Goal: Download file/media

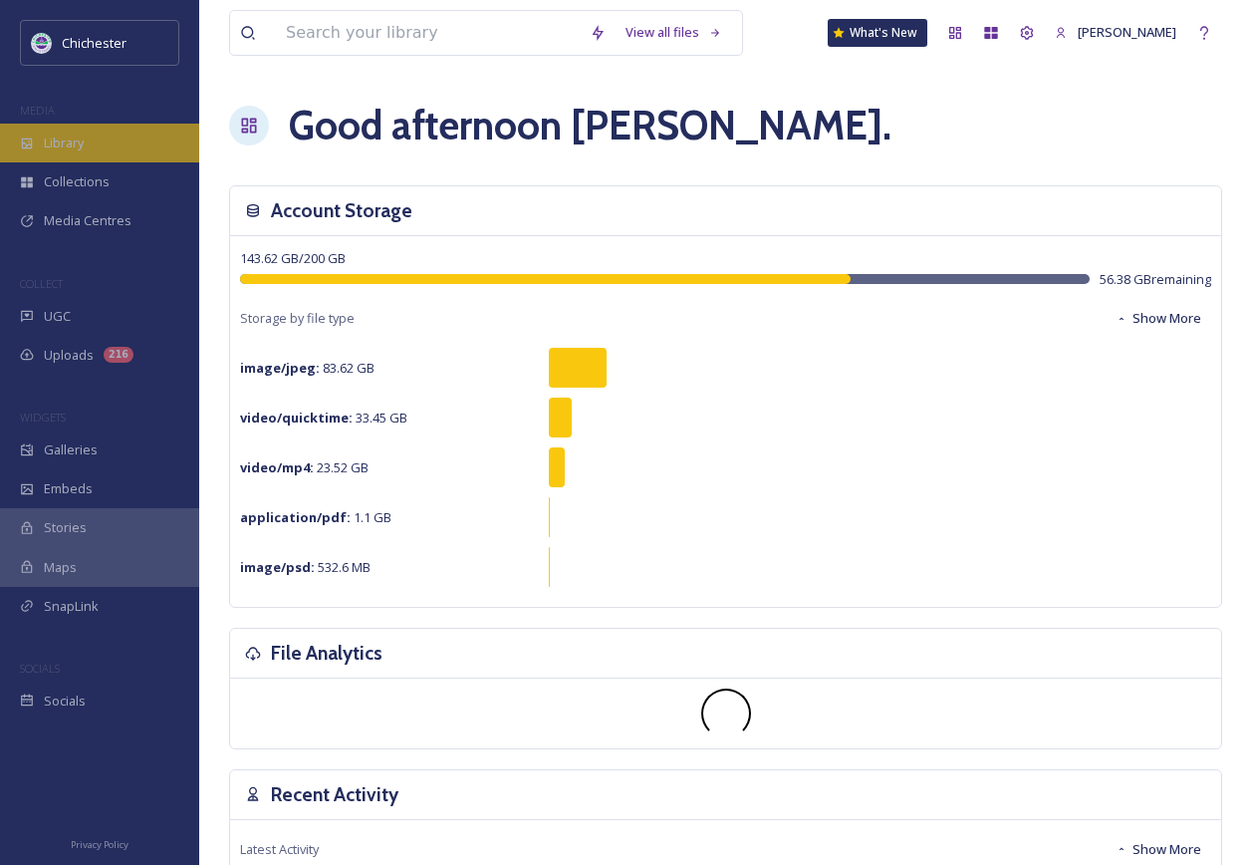
click at [55, 135] on span "Library" at bounding box center [64, 143] width 40 height 19
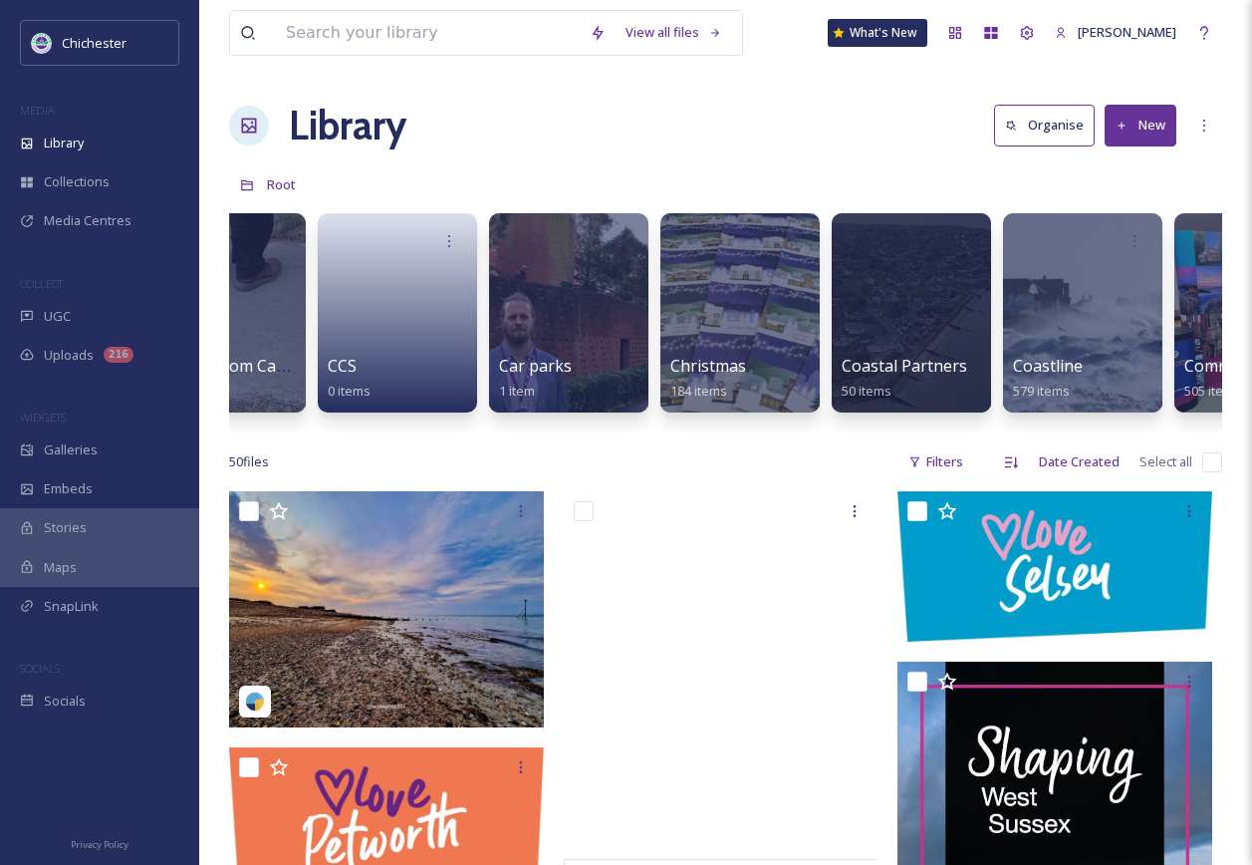
scroll to position [0, 438]
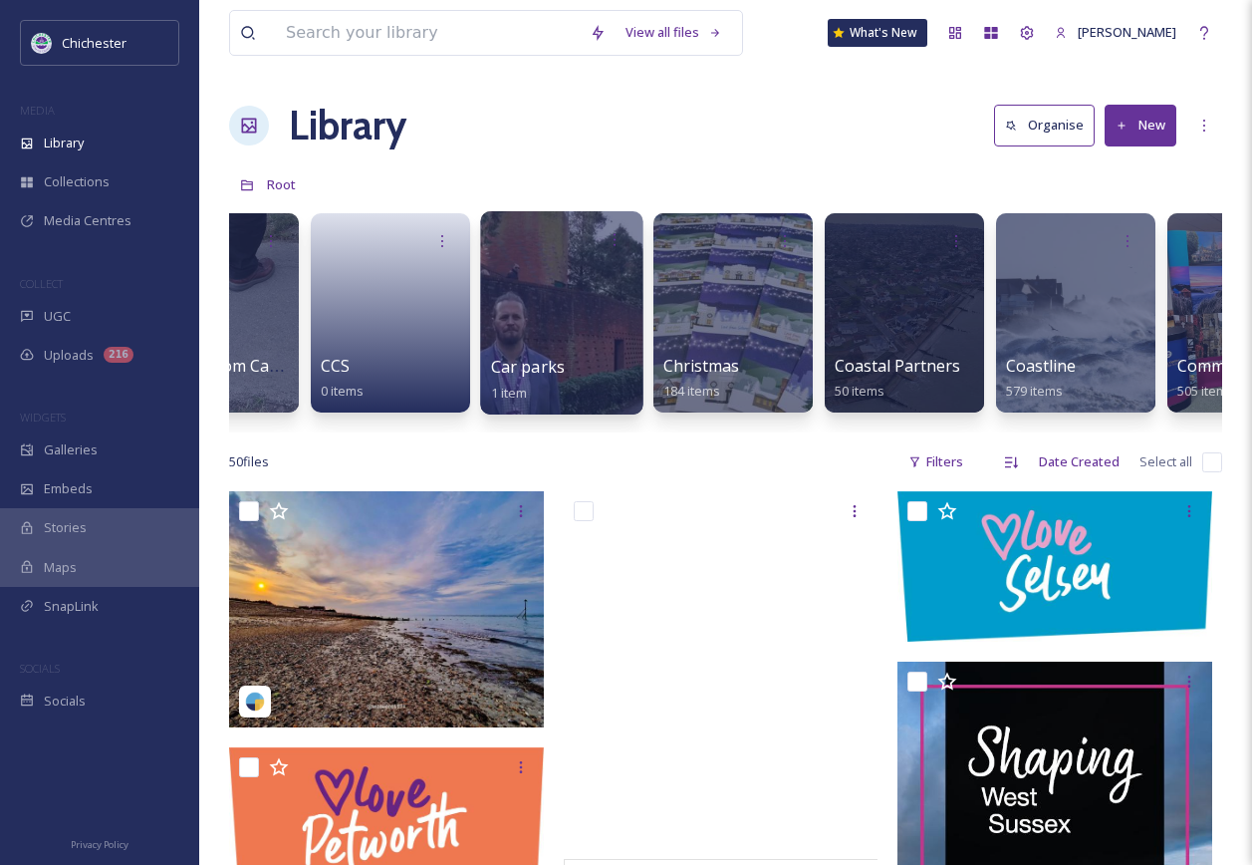
click at [551, 345] on div at bounding box center [561, 312] width 162 height 203
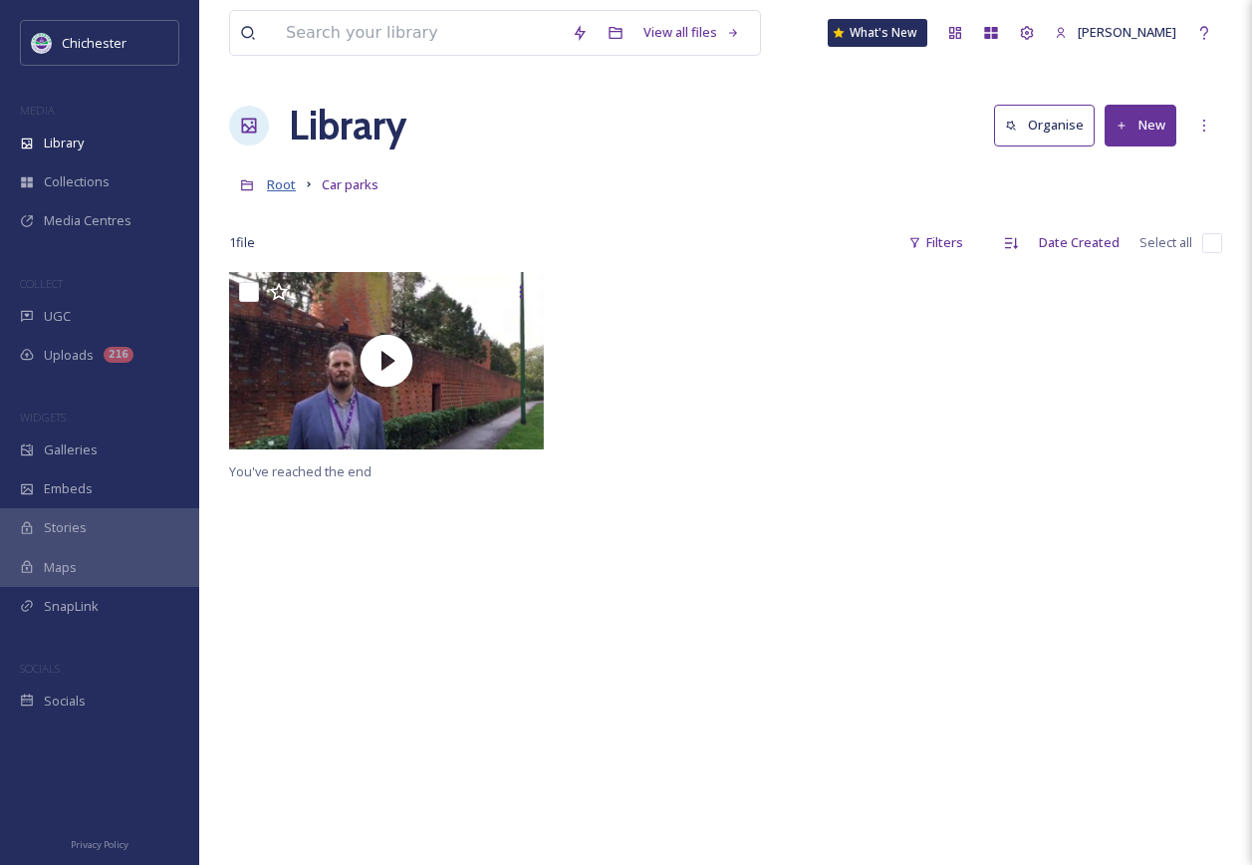
click at [292, 184] on span "Root" at bounding box center [281, 184] width 29 height 18
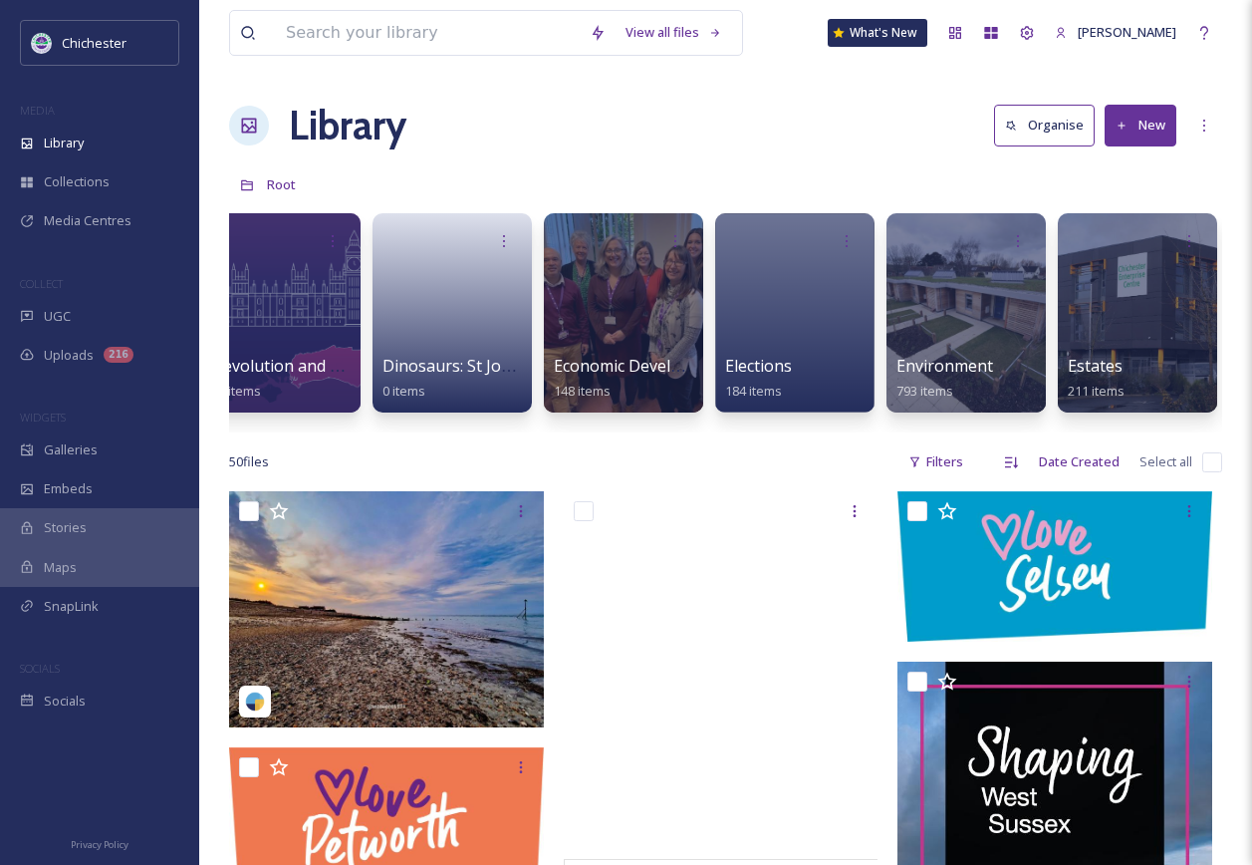
scroll to position [0, 2973]
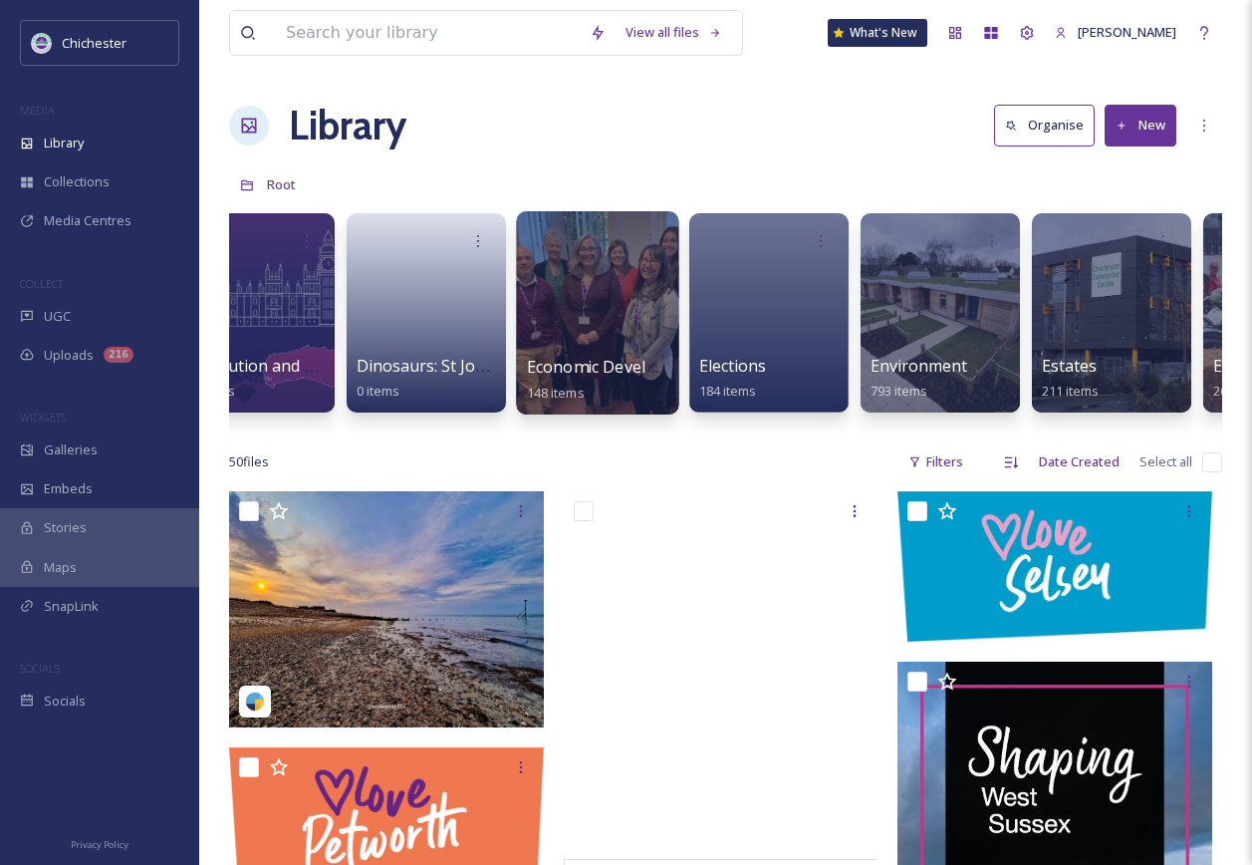
click at [625, 315] on div at bounding box center [597, 312] width 162 height 203
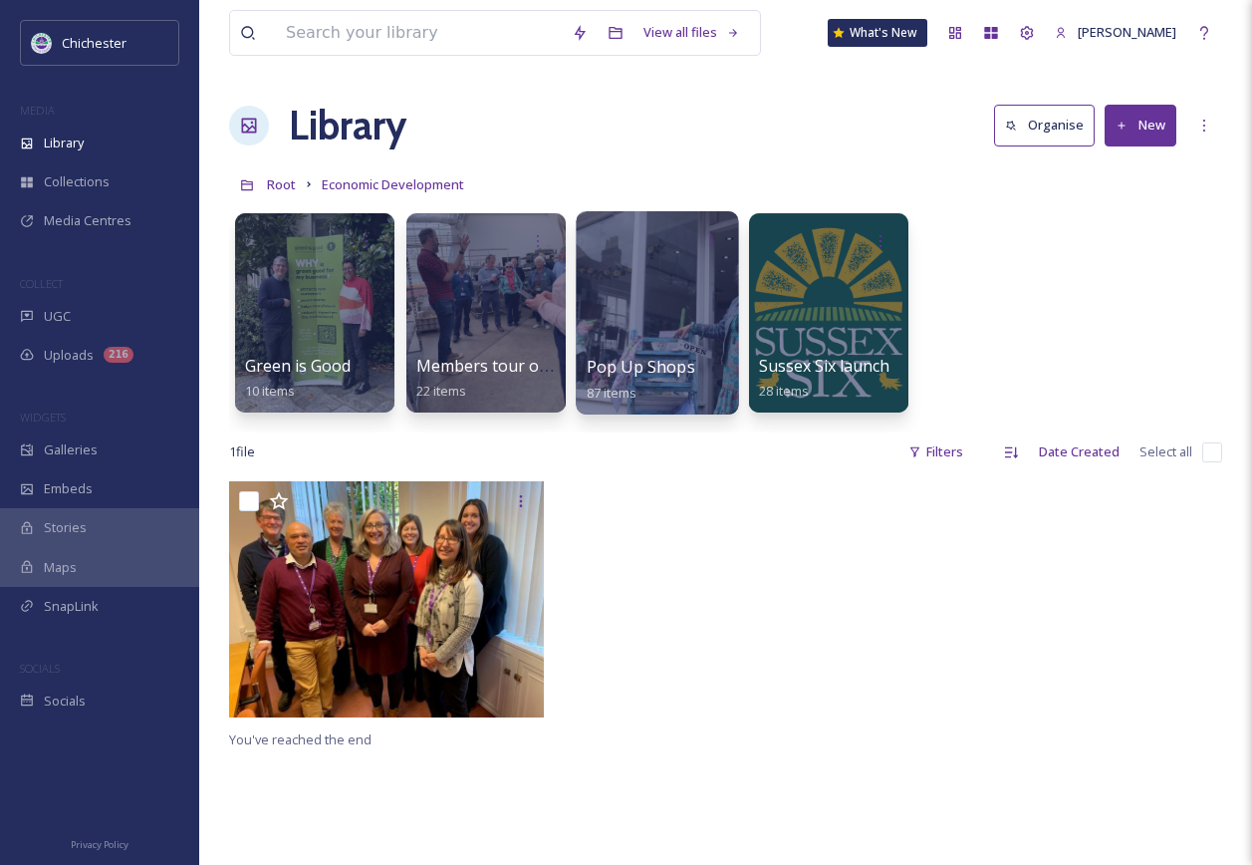
click at [609, 311] on div at bounding box center [657, 312] width 162 height 203
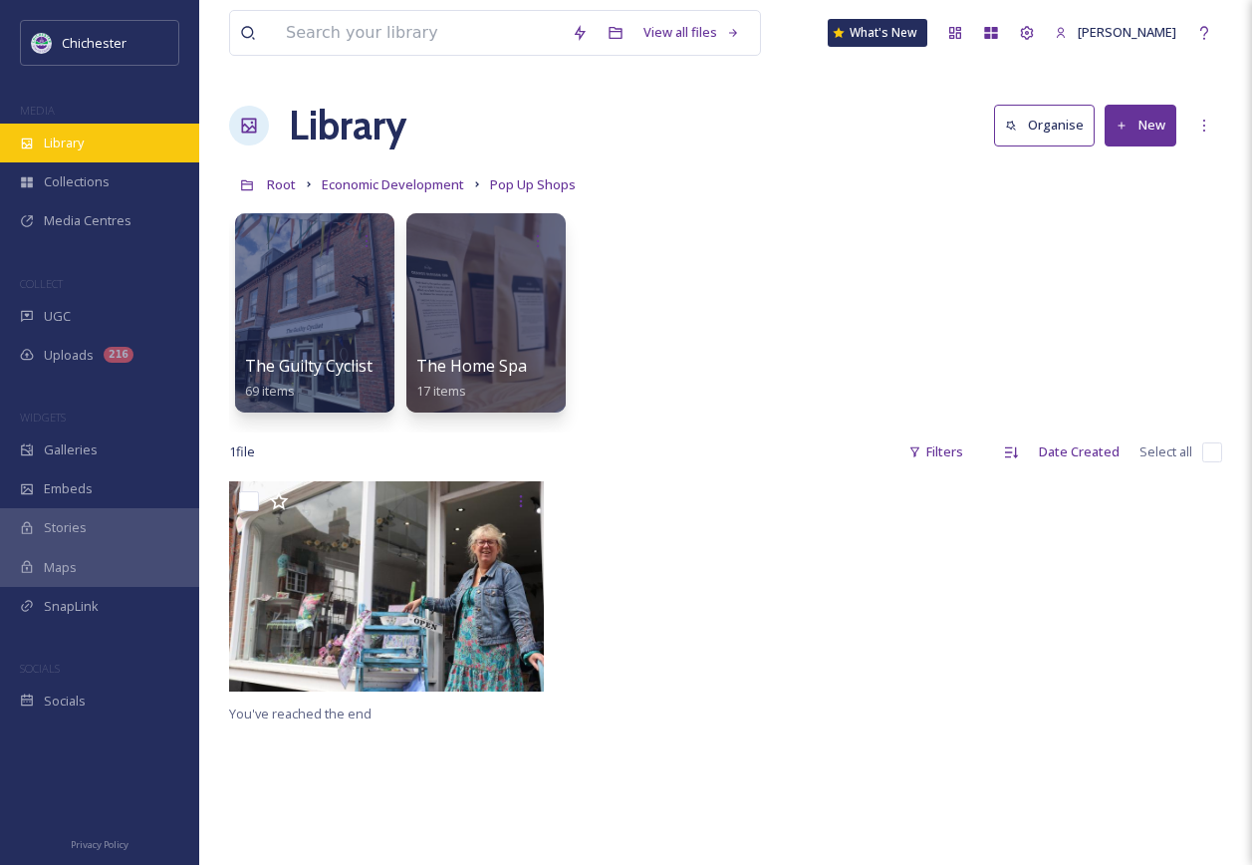
click at [70, 150] on span "Library" at bounding box center [64, 143] width 40 height 19
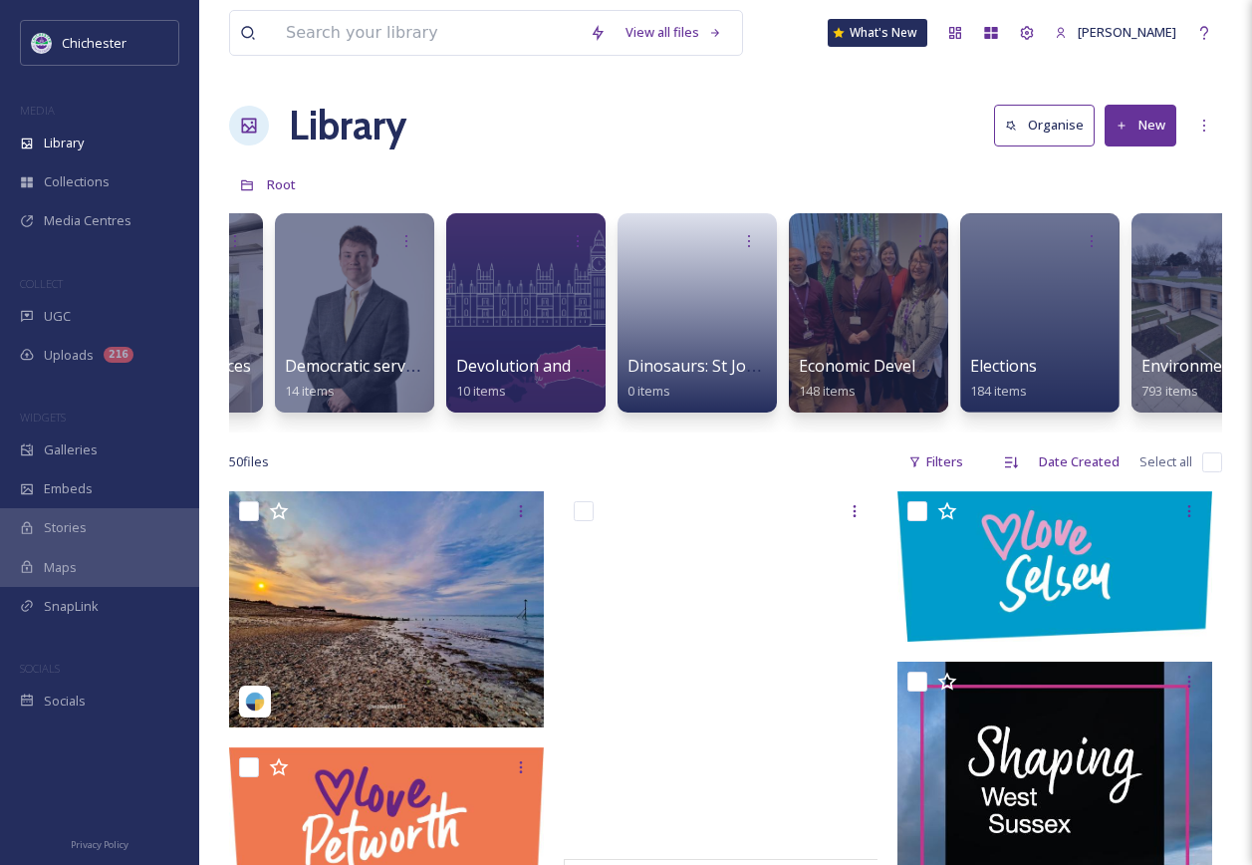
scroll to position [0, 3791]
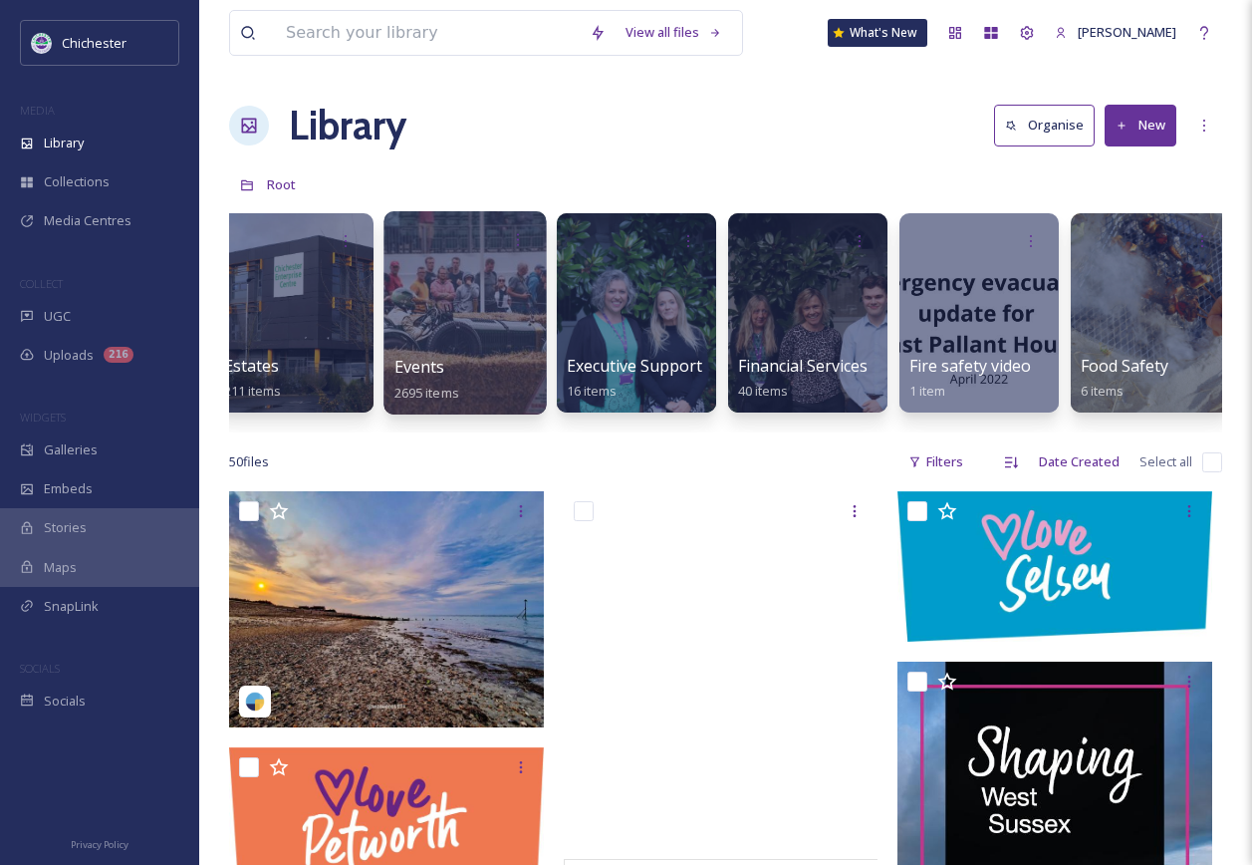
click at [442, 332] on div at bounding box center [465, 312] width 162 height 203
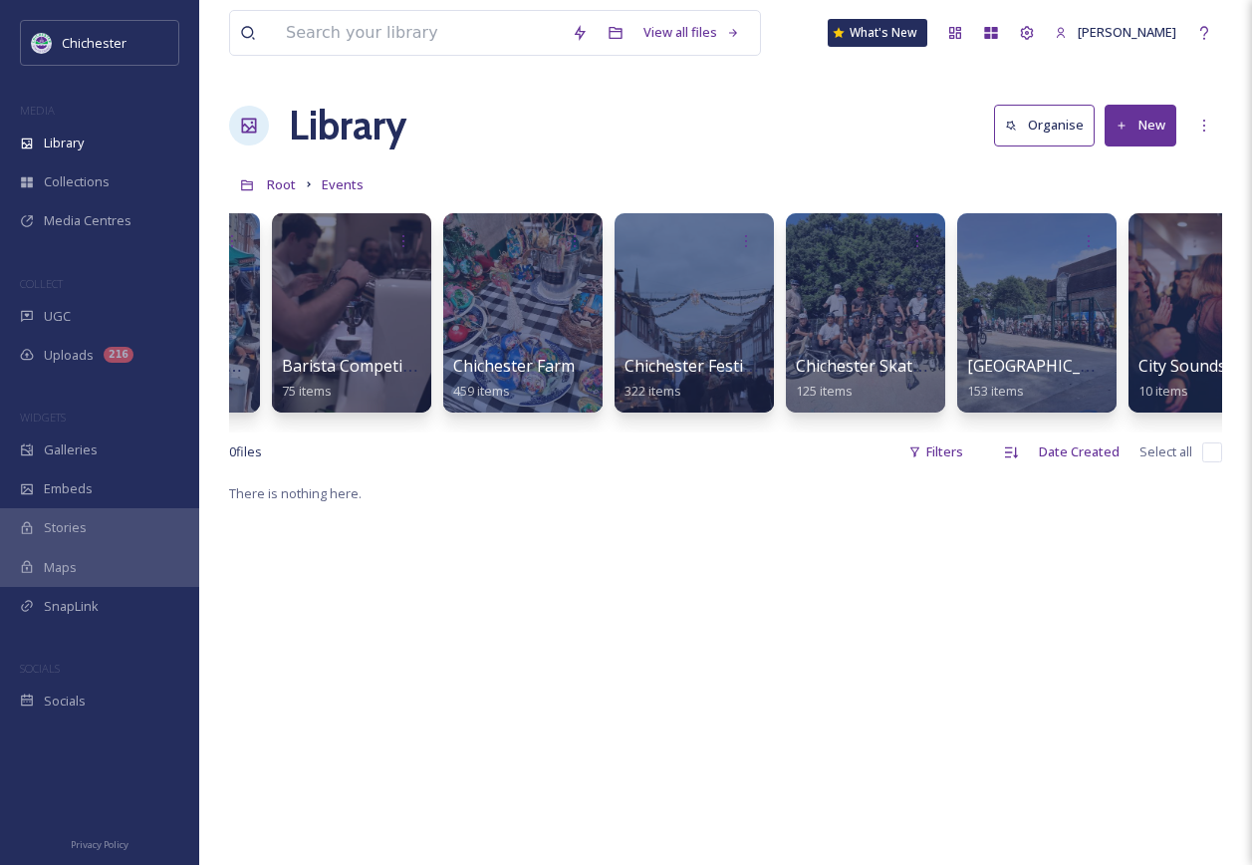
scroll to position [0, 504]
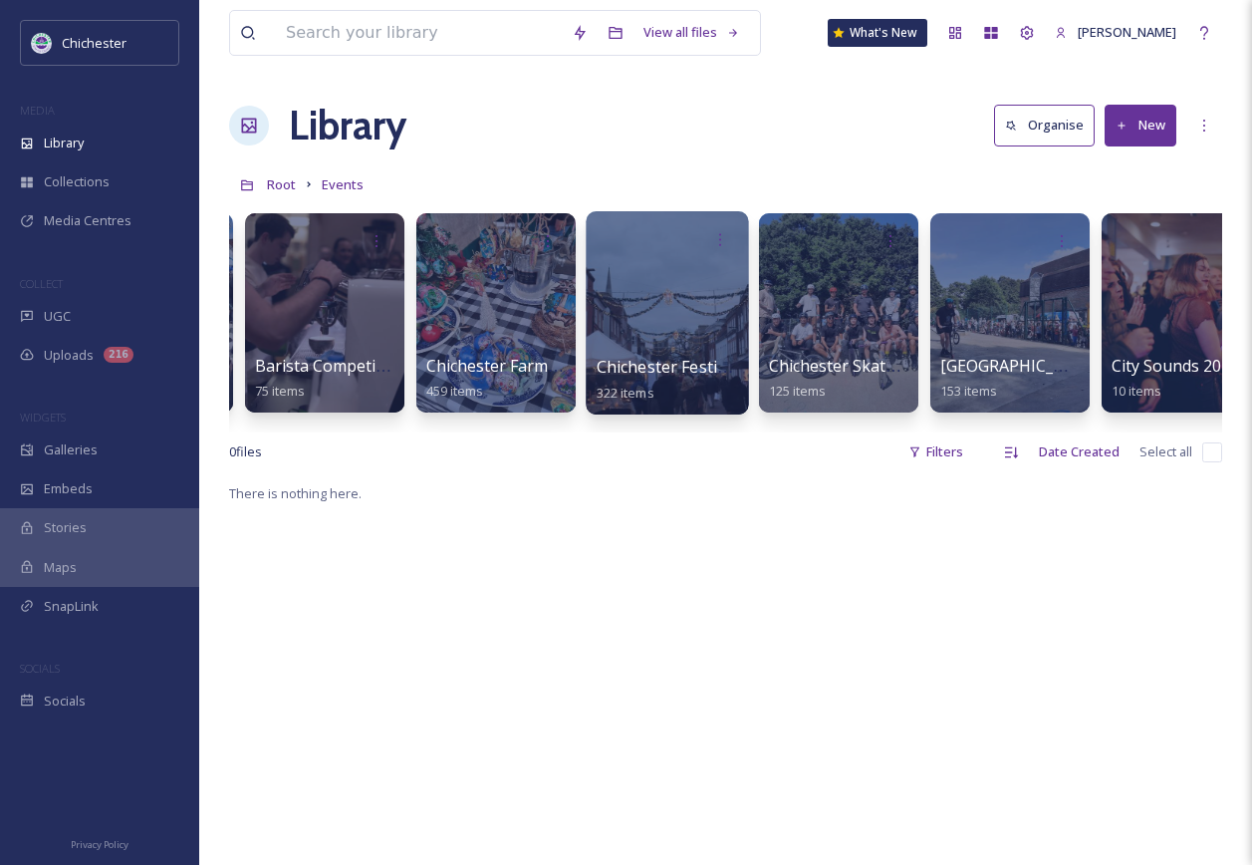
click at [690, 336] on div at bounding box center [667, 312] width 162 height 203
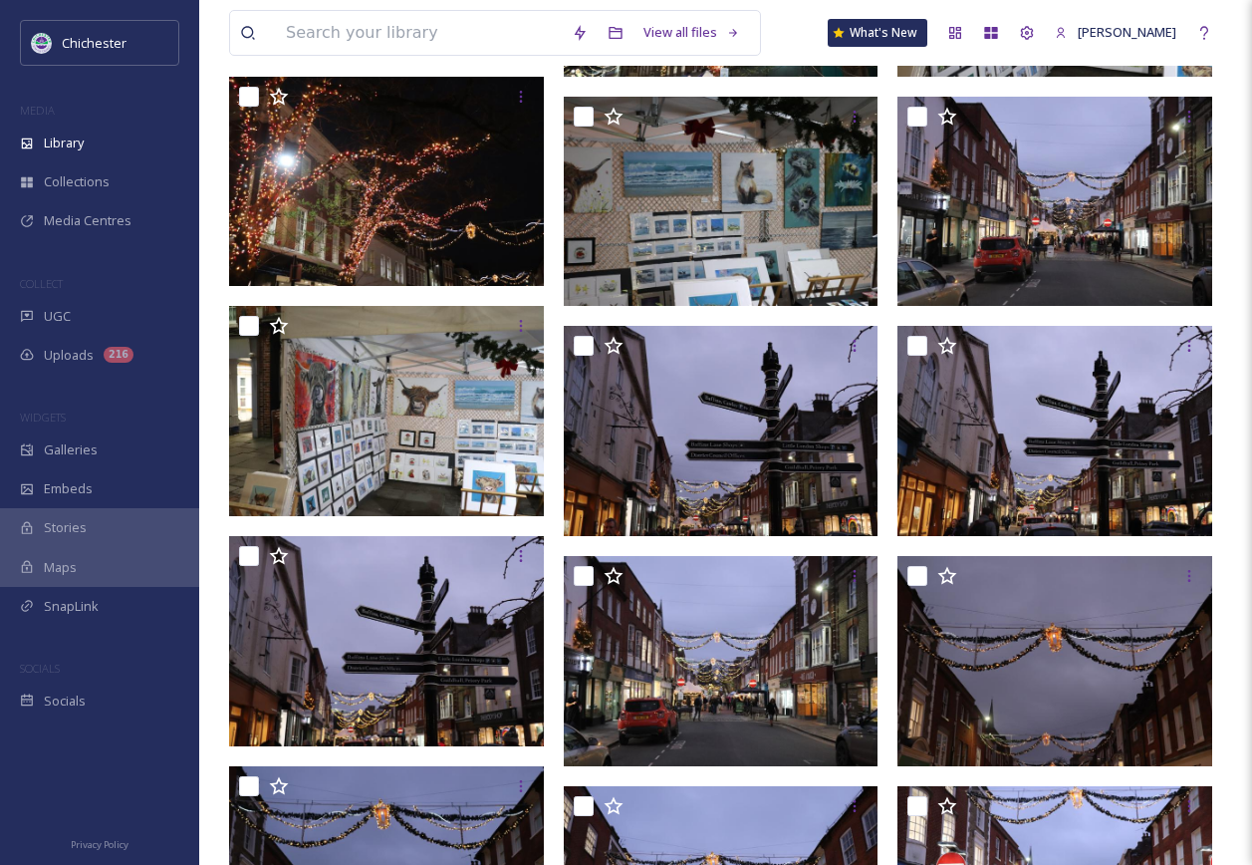
scroll to position [4384, 0]
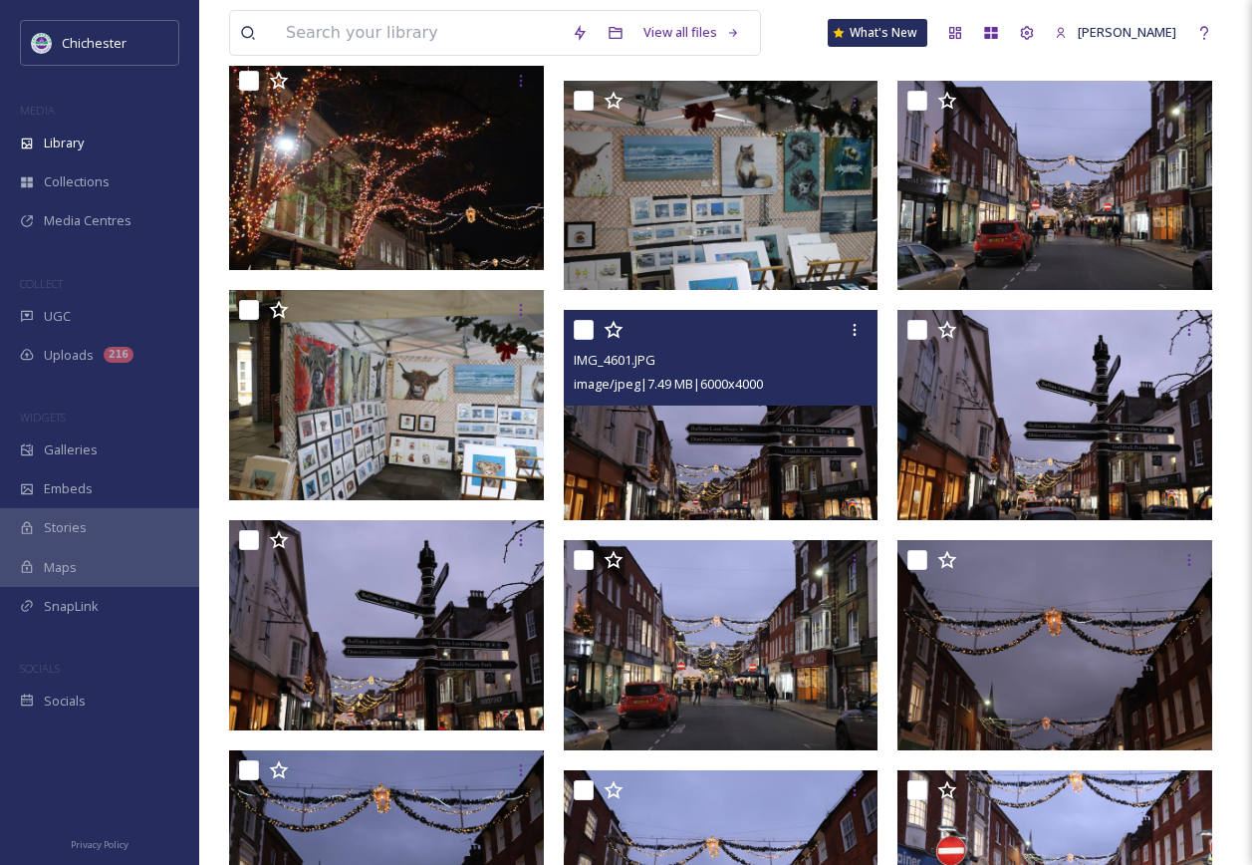
click at [697, 487] on img at bounding box center [721, 415] width 315 height 210
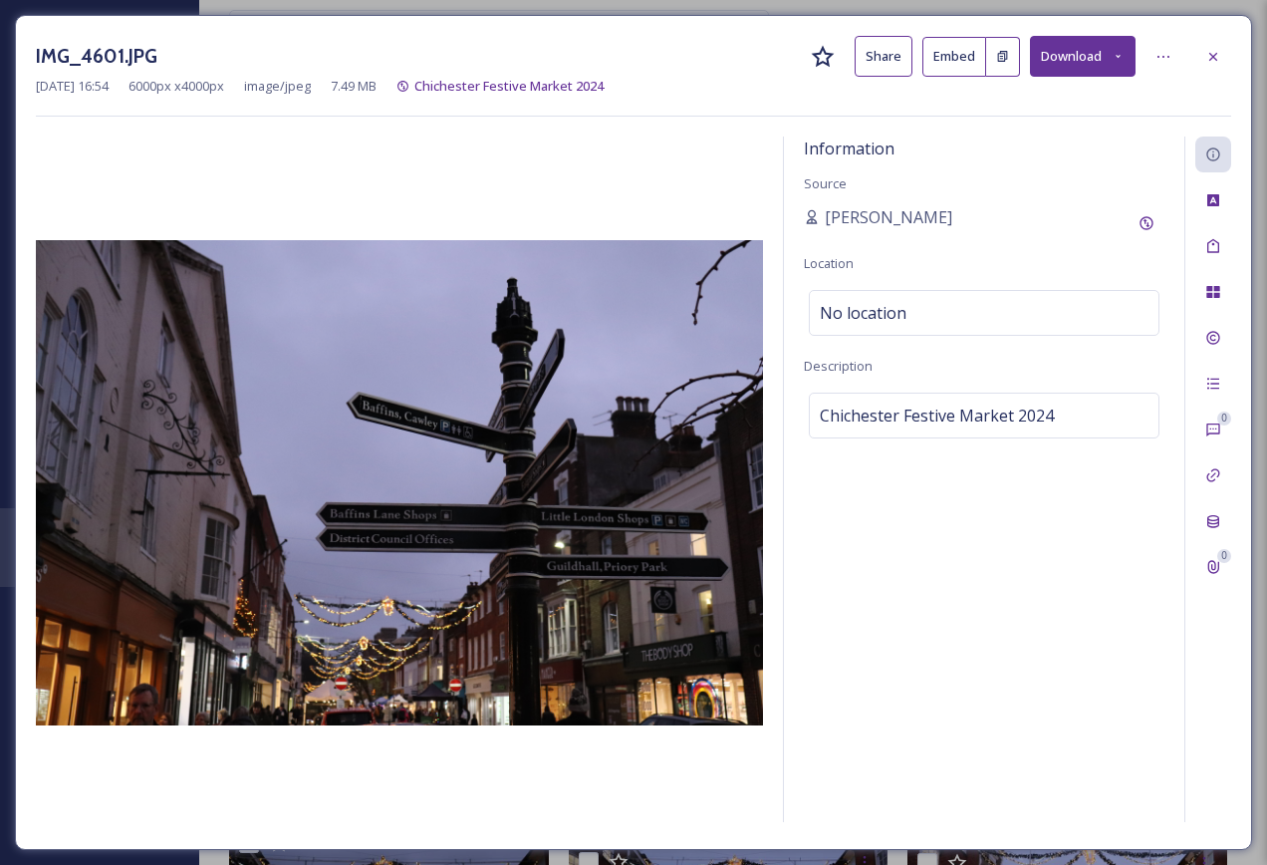
click at [1058, 64] on button "Download" at bounding box center [1083, 56] width 106 height 41
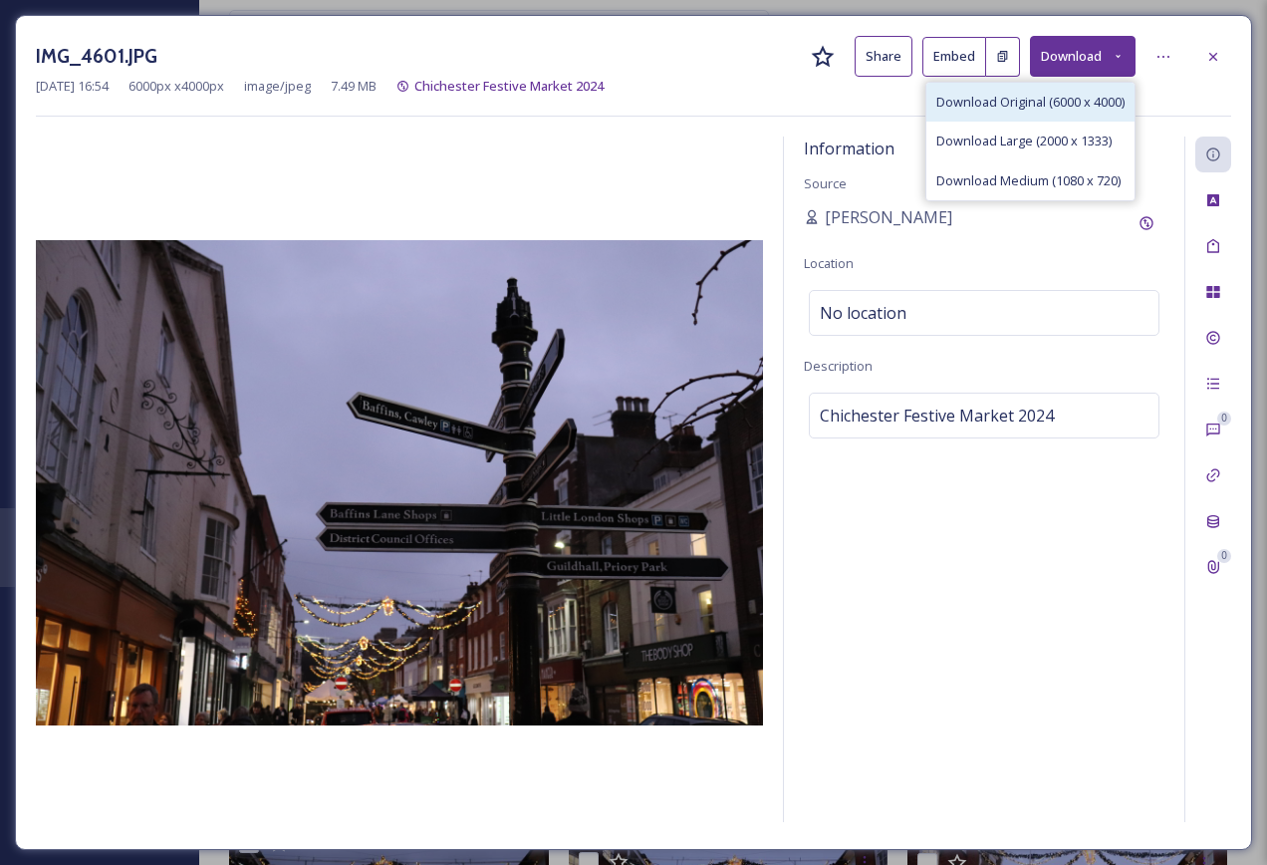
click at [1017, 96] on span "Download Original (6000 x 4000)" at bounding box center [1031, 102] width 188 height 19
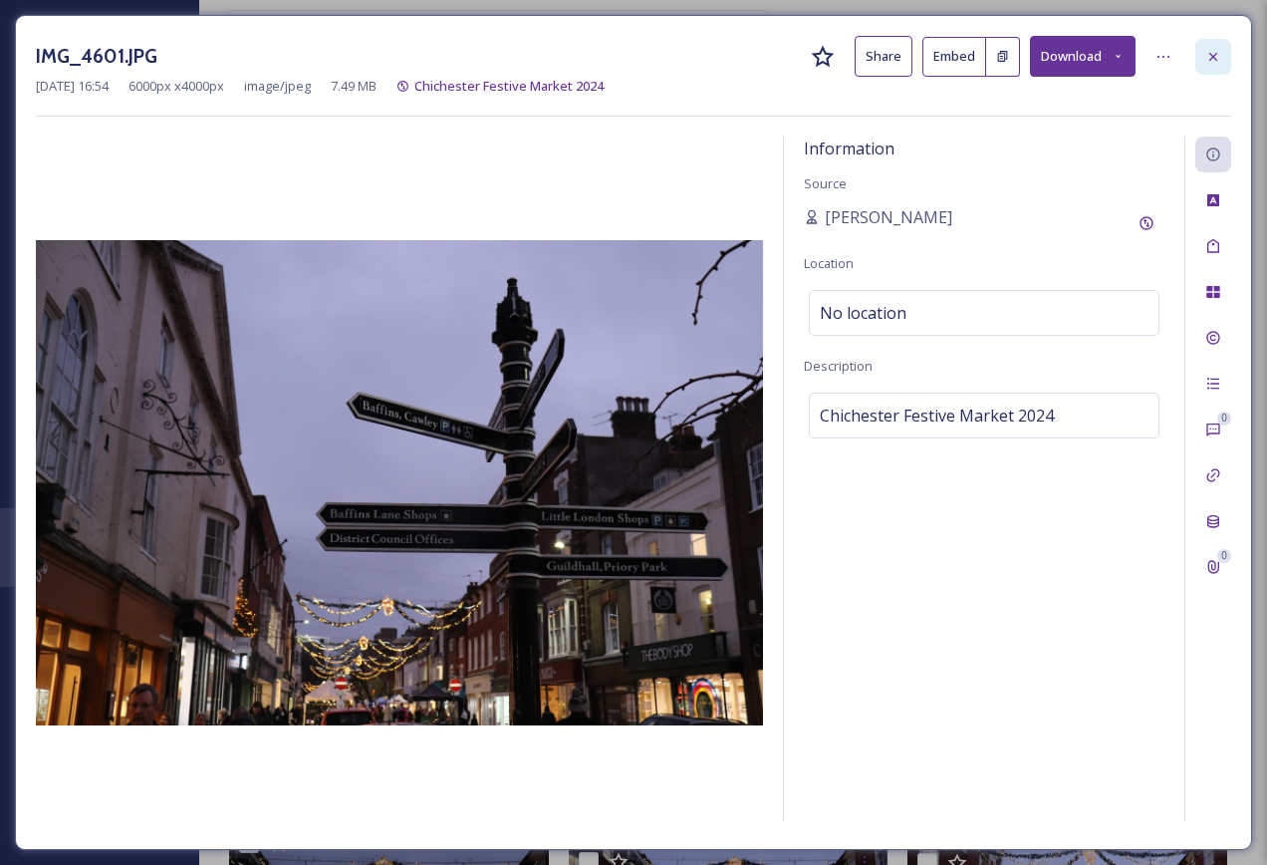
click at [1215, 63] on icon at bounding box center [1214, 57] width 16 height 16
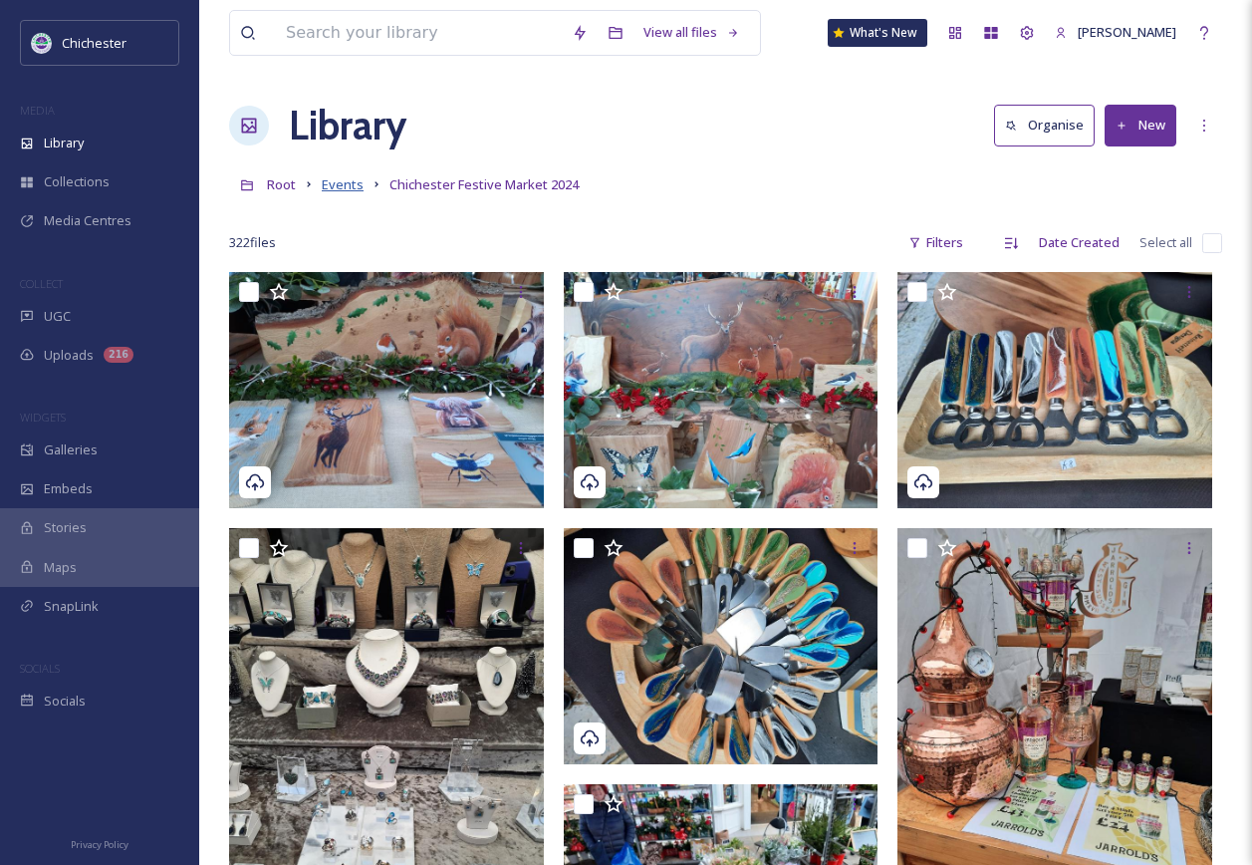
click at [324, 178] on span "Events" at bounding box center [343, 184] width 42 height 18
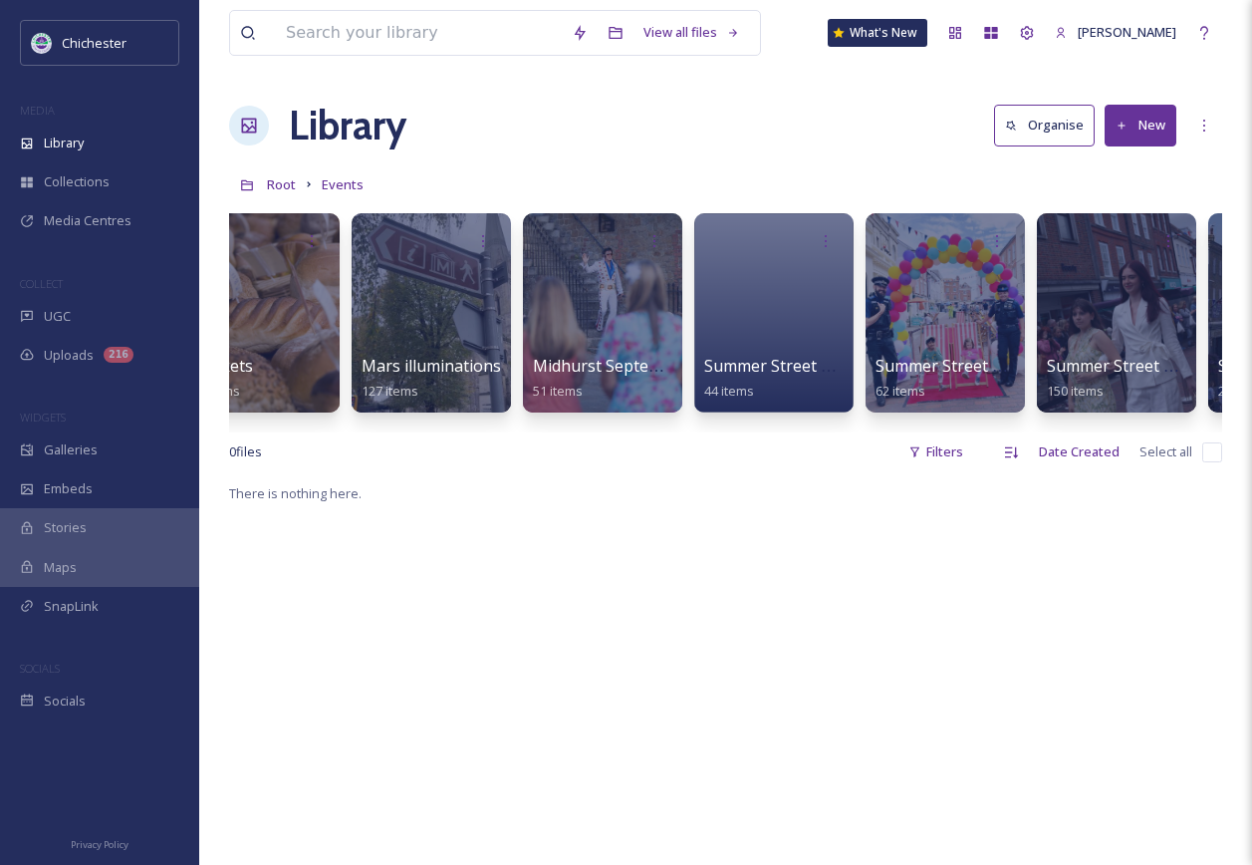
scroll to position [0, 2786]
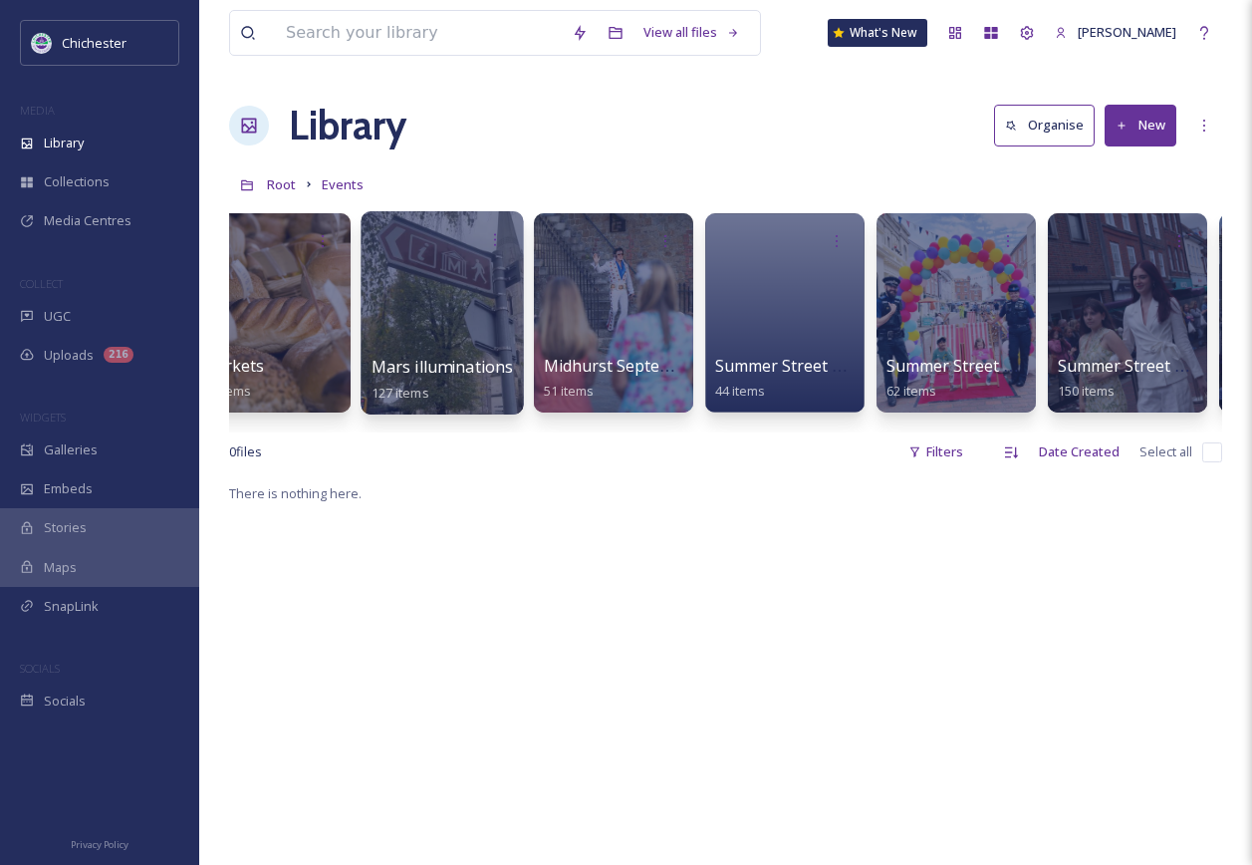
click at [436, 289] on div at bounding box center [442, 312] width 162 height 203
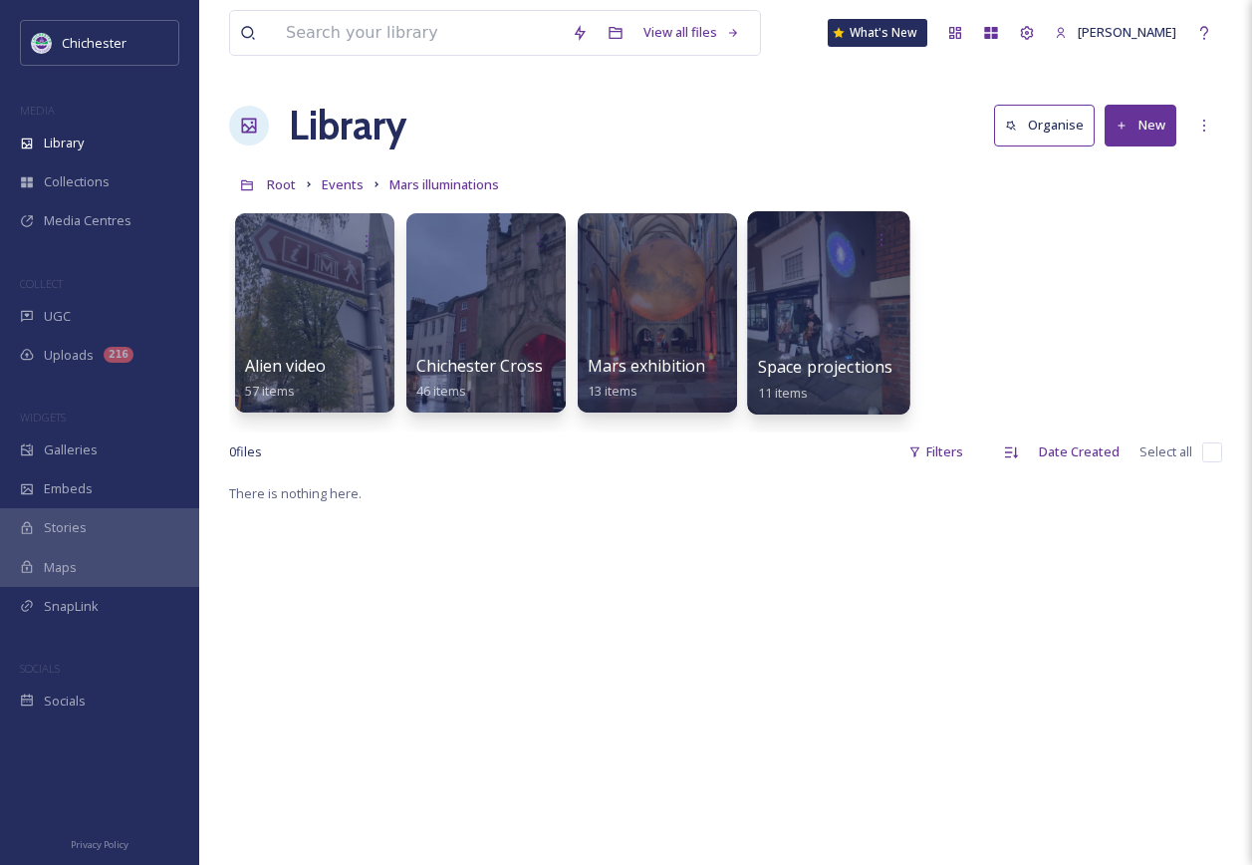
click at [832, 331] on div at bounding box center [828, 312] width 162 height 203
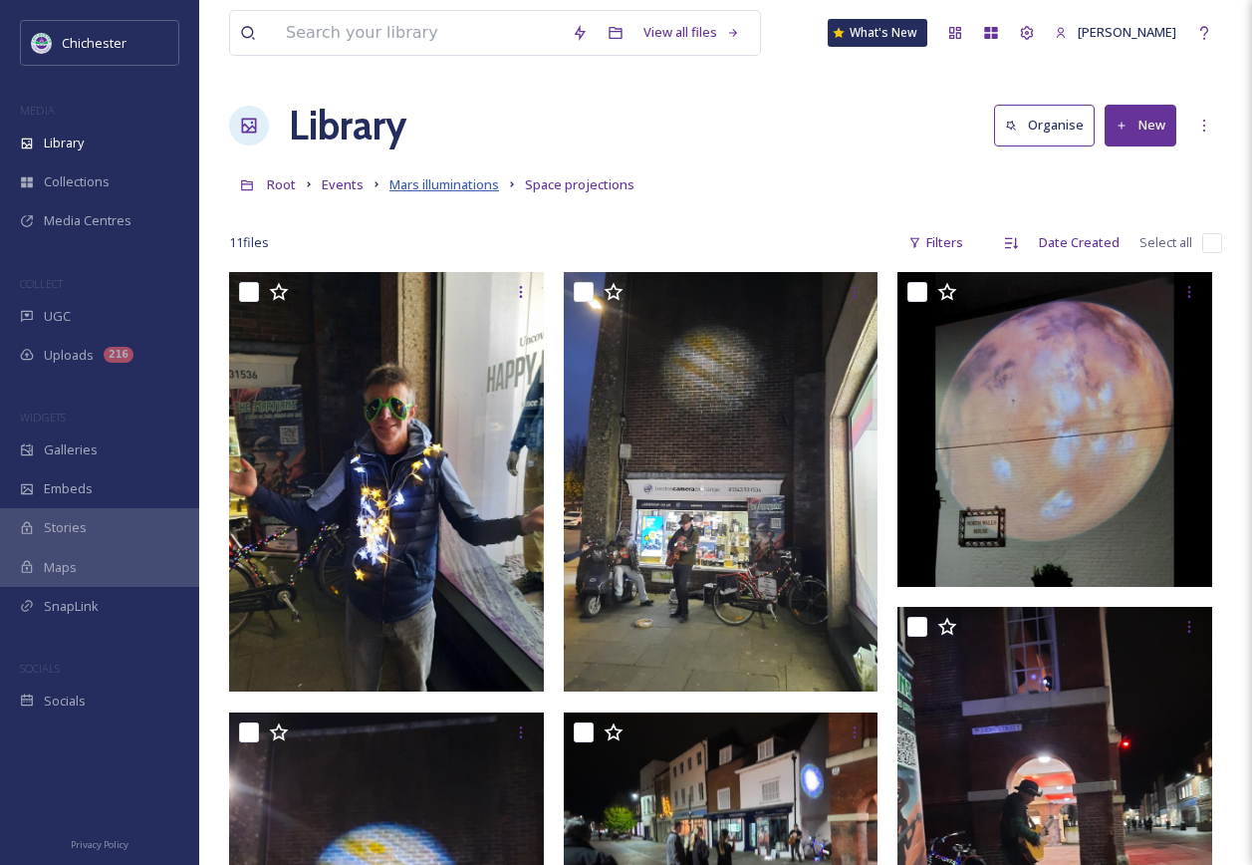
click at [445, 187] on span "Mars illuminations" at bounding box center [445, 184] width 110 height 18
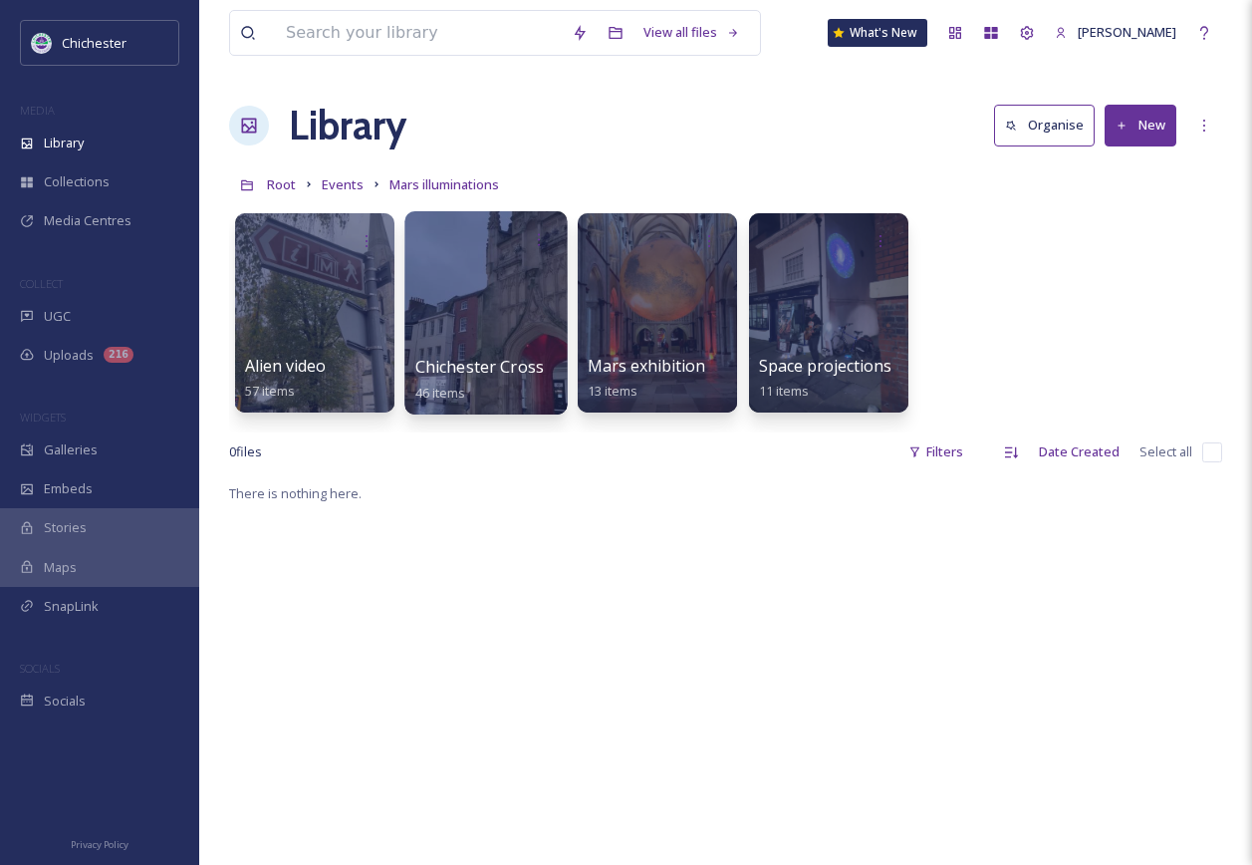
click at [491, 342] on div at bounding box center [486, 312] width 162 height 203
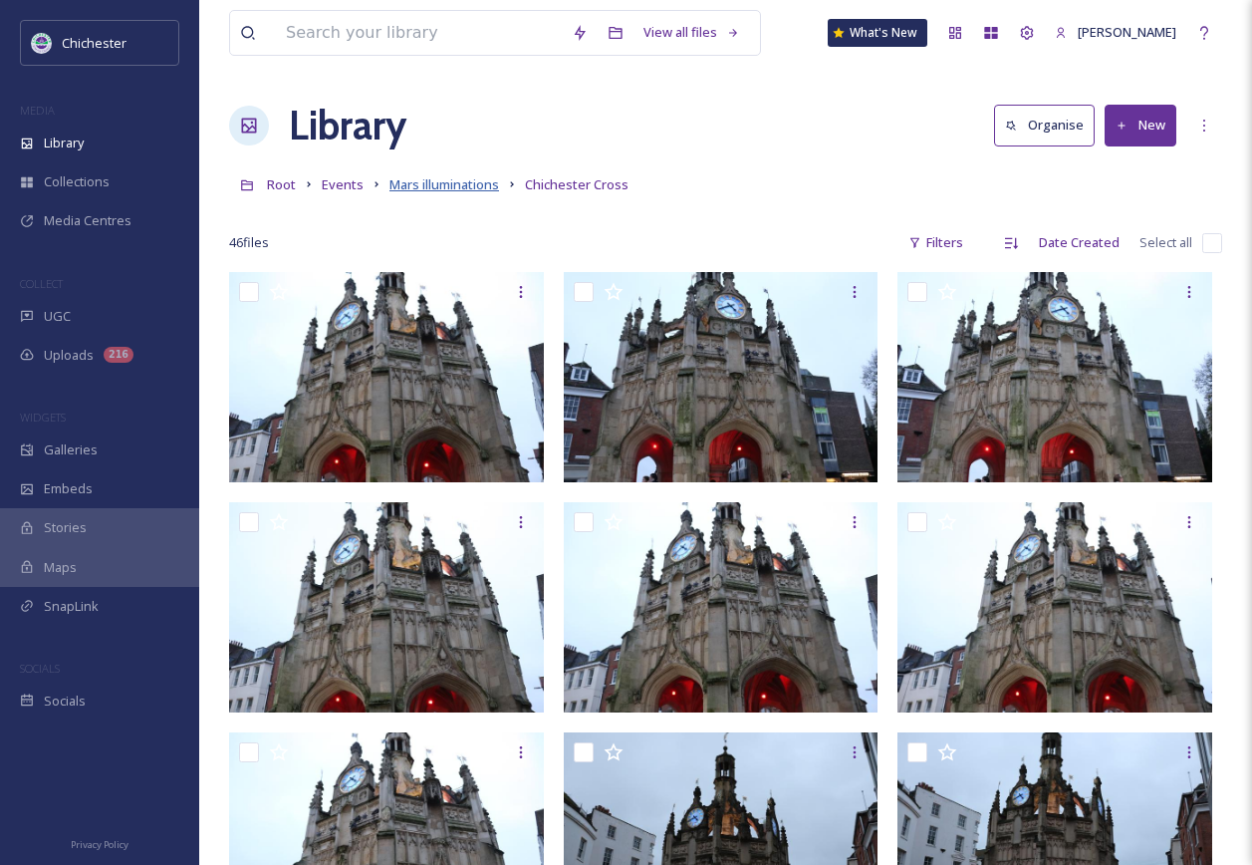
click at [457, 189] on span "Mars illuminations" at bounding box center [445, 184] width 110 height 18
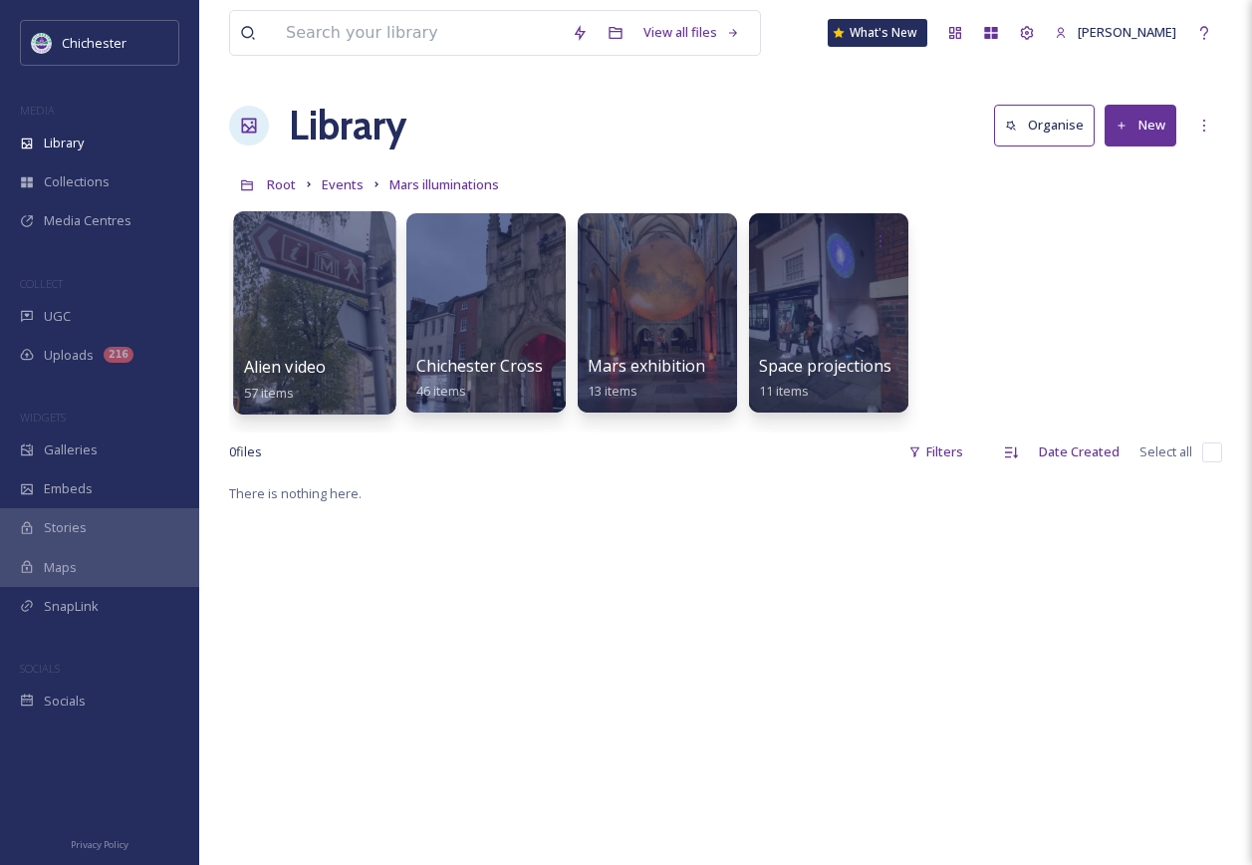
click at [312, 316] on div at bounding box center [314, 312] width 162 height 203
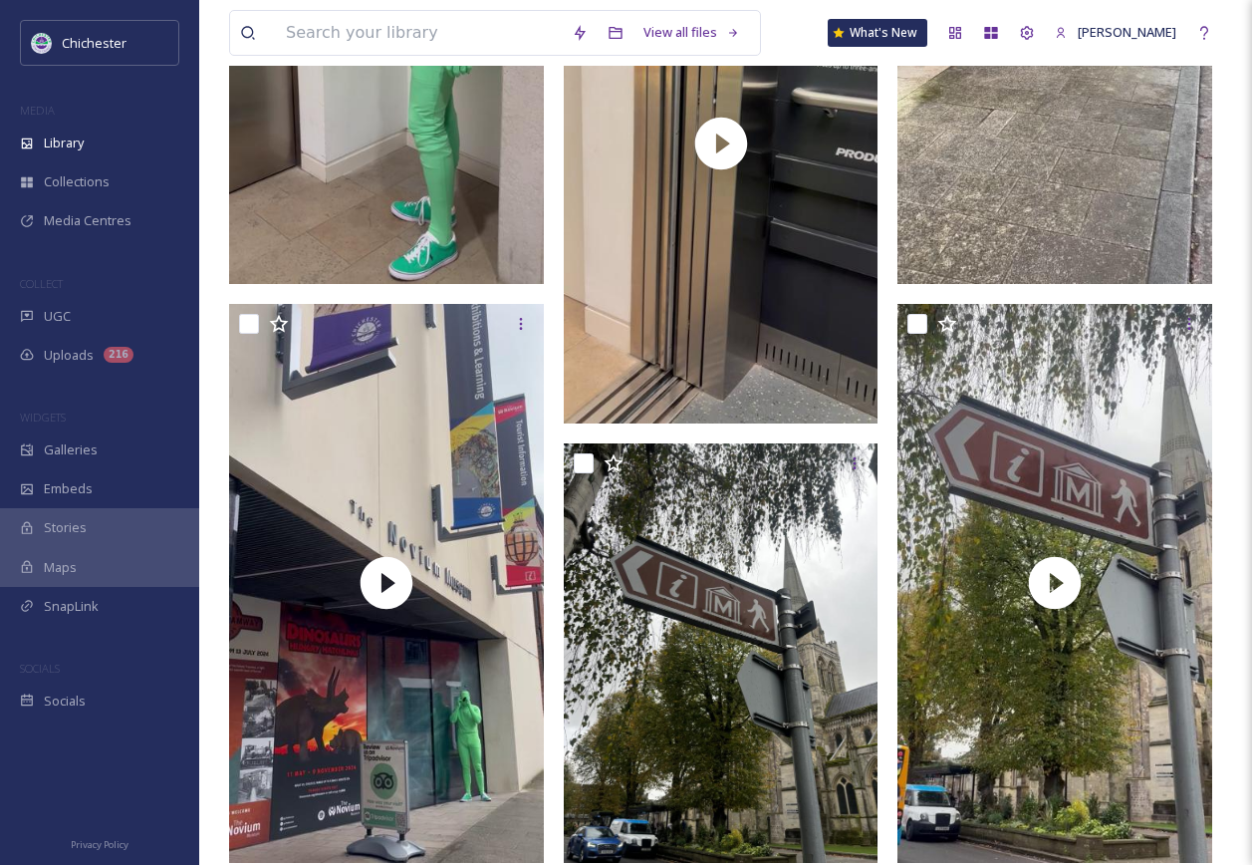
scroll to position [10294, 0]
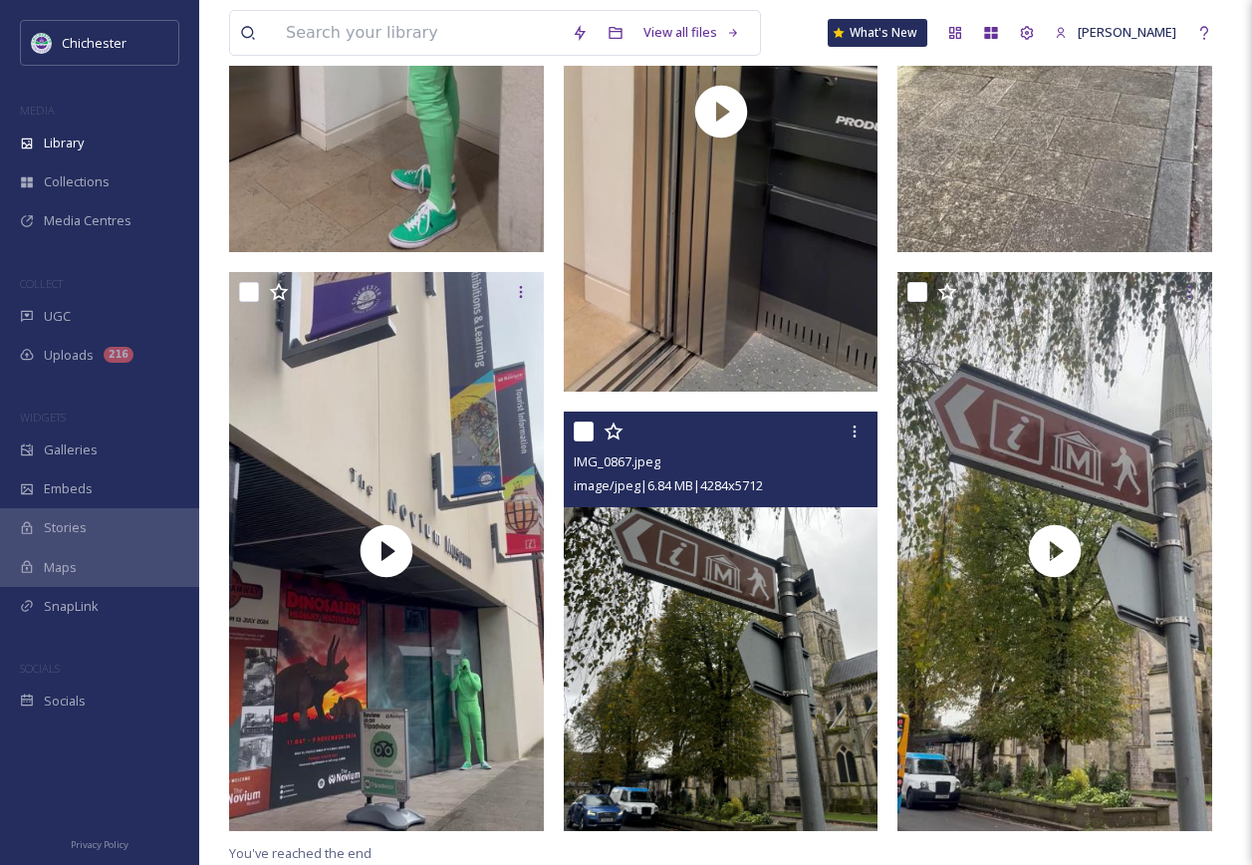
click at [726, 631] on img at bounding box center [721, 620] width 315 height 419
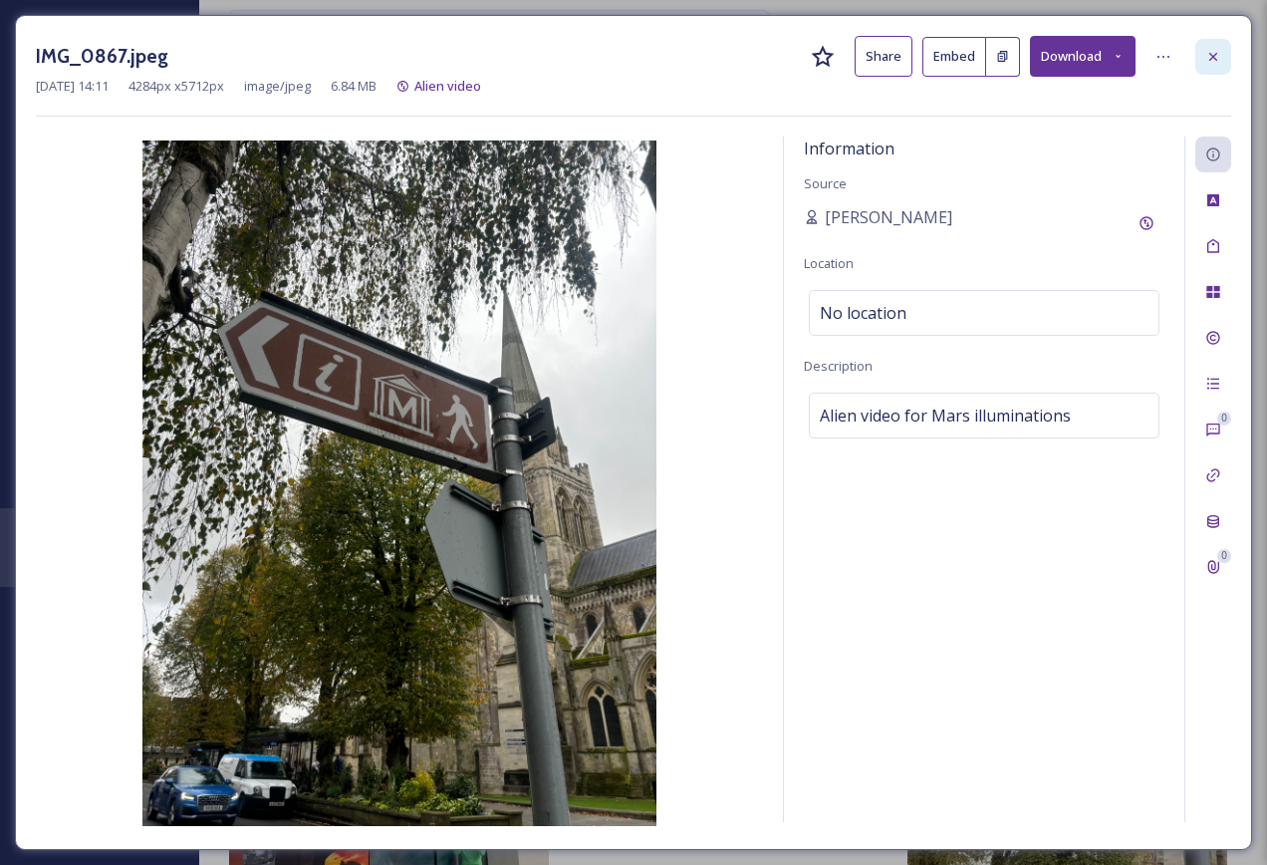
click at [1215, 62] on icon at bounding box center [1214, 57] width 16 height 16
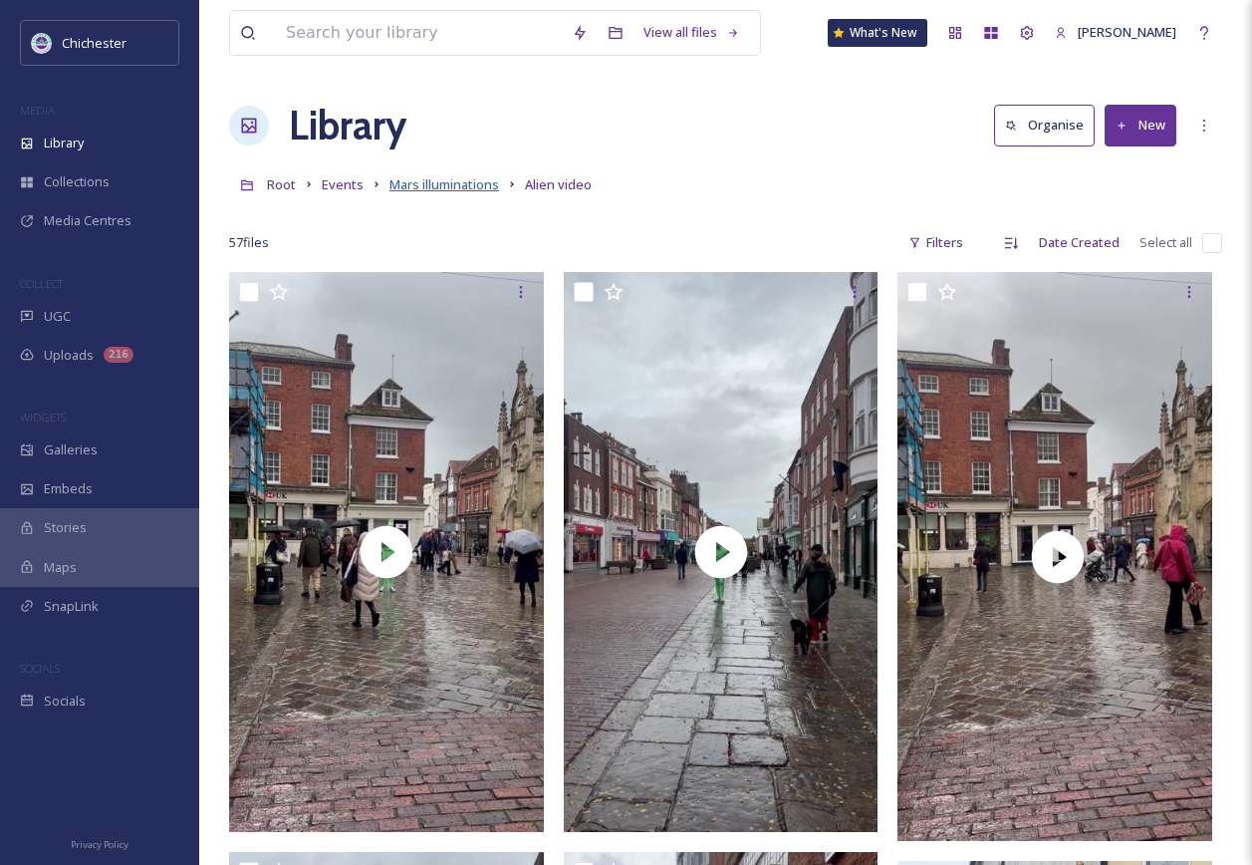
click at [447, 188] on span "Mars illuminations" at bounding box center [445, 184] width 110 height 18
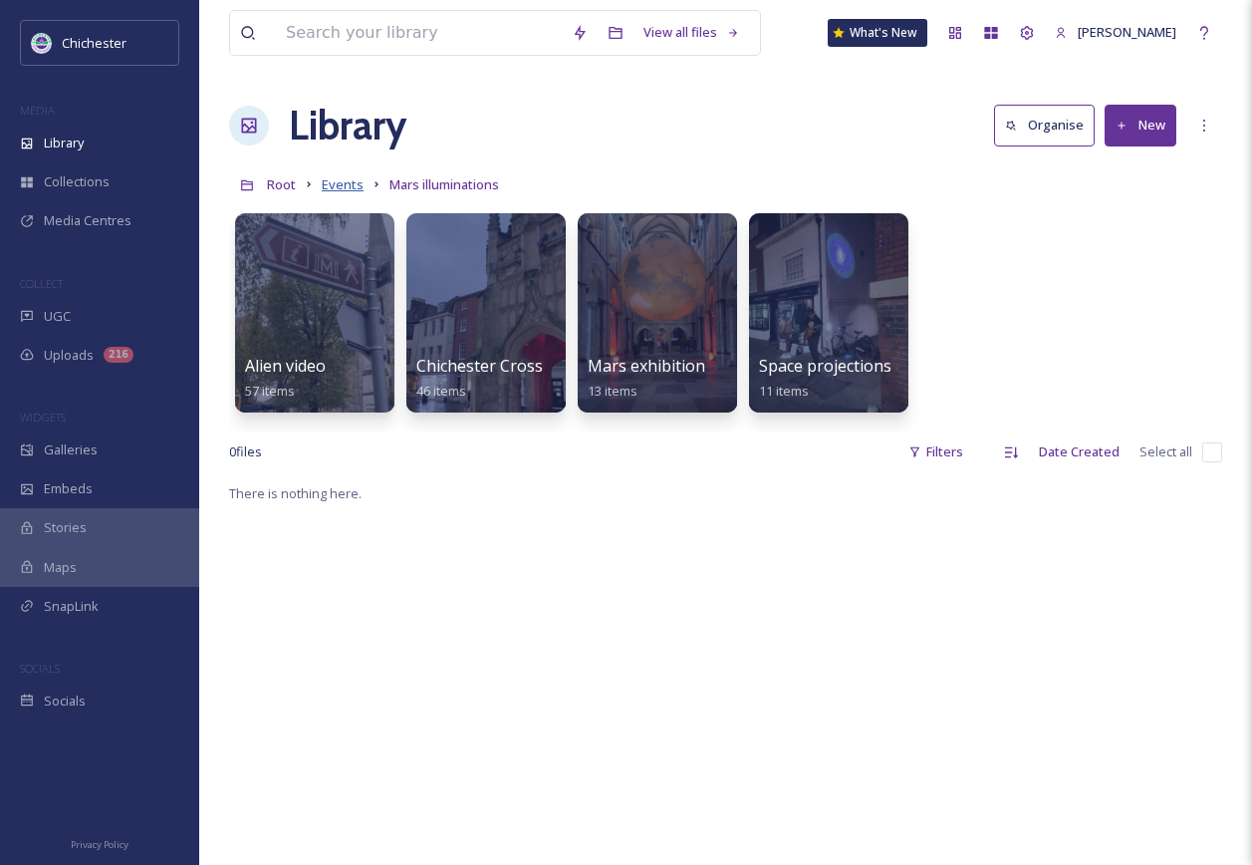
click at [348, 184] on span "Events" at bounding box center [343, 184] width 42 height 18
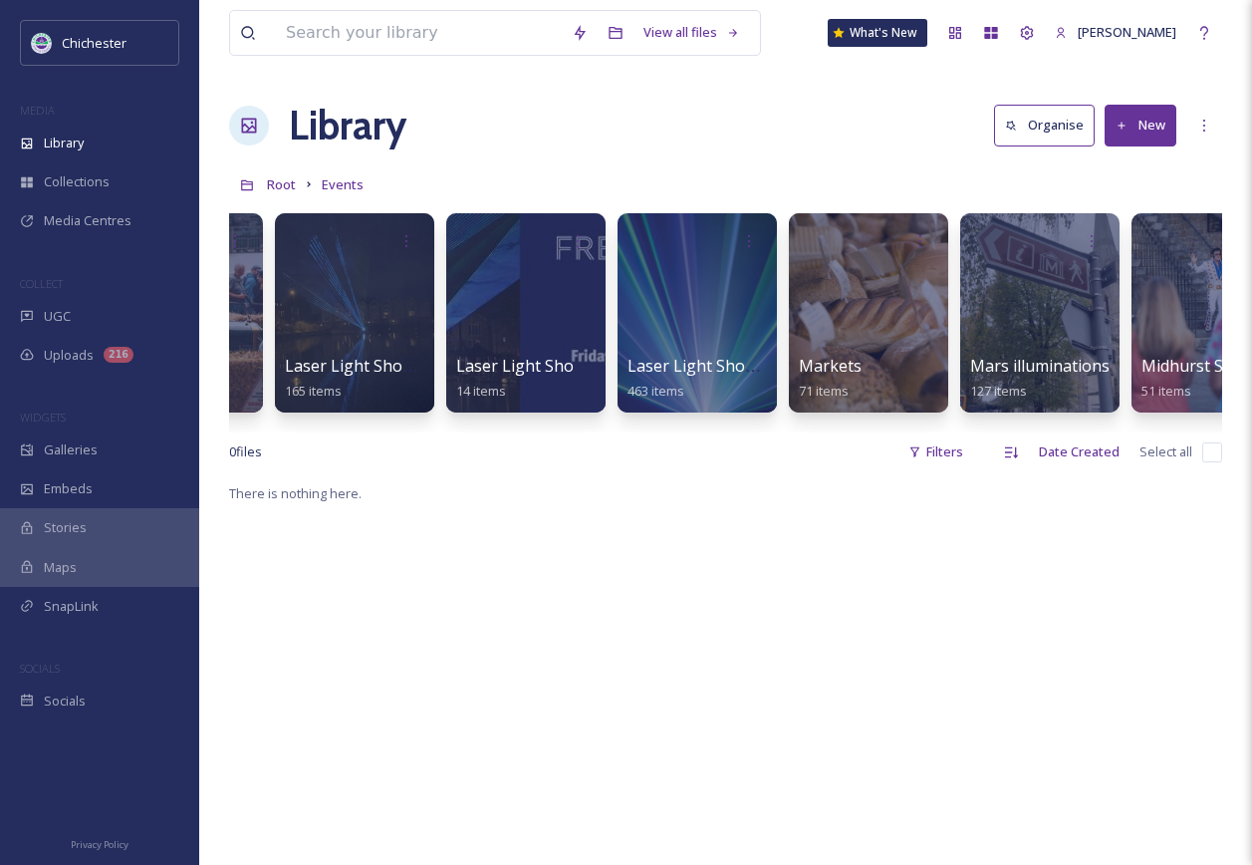
scroll to position [0, 2148]
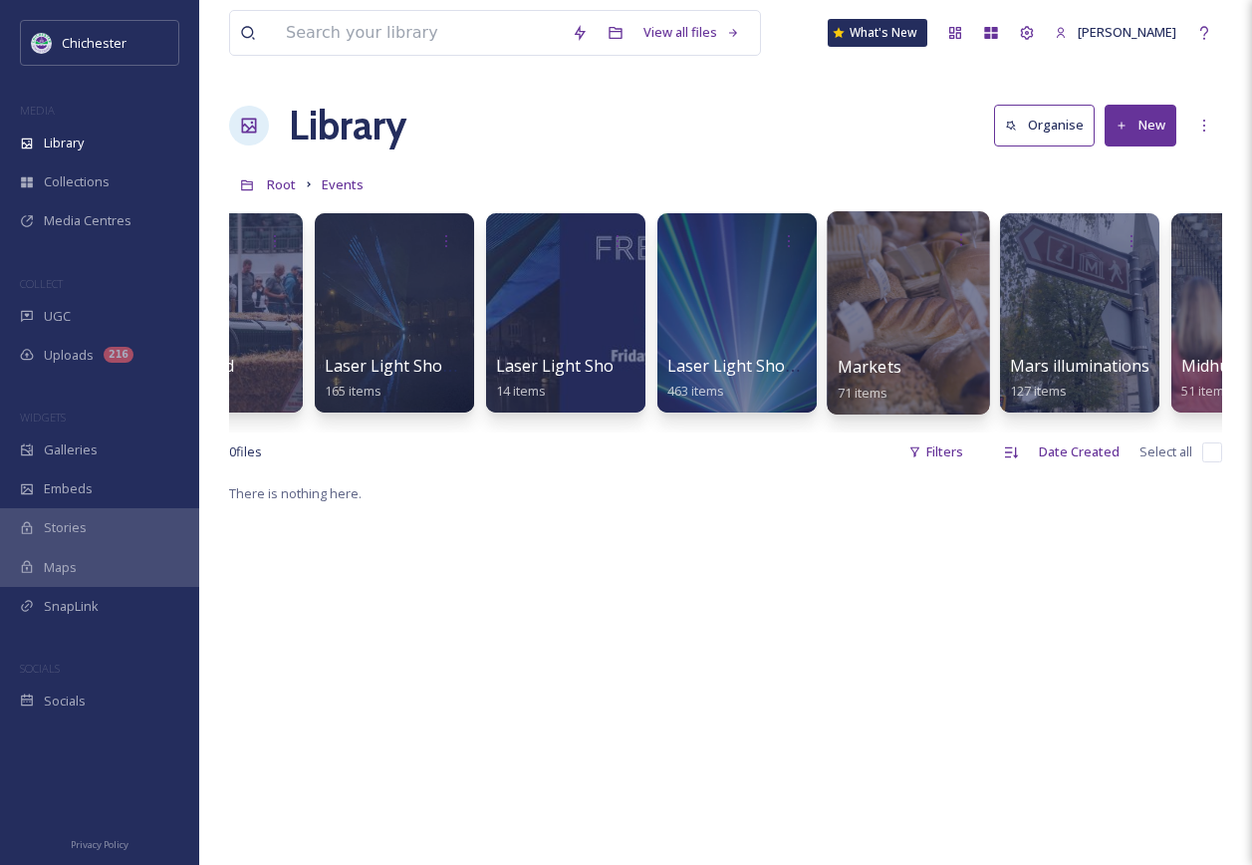
click at [881, 348] on div at bounding box center [908, 312] width 162 height 203
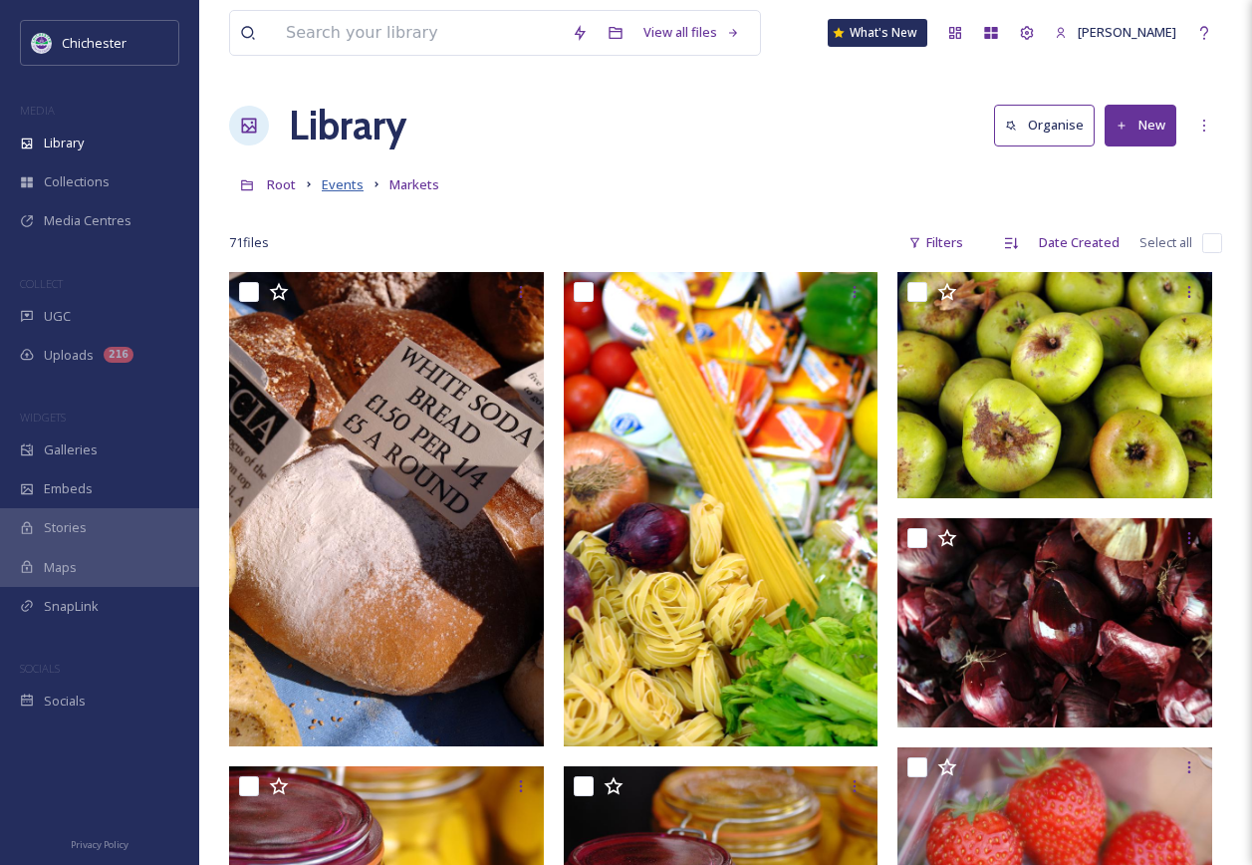
click at [344, 179] on span "Events" at bounding box center [343, 184] width 42 height 18
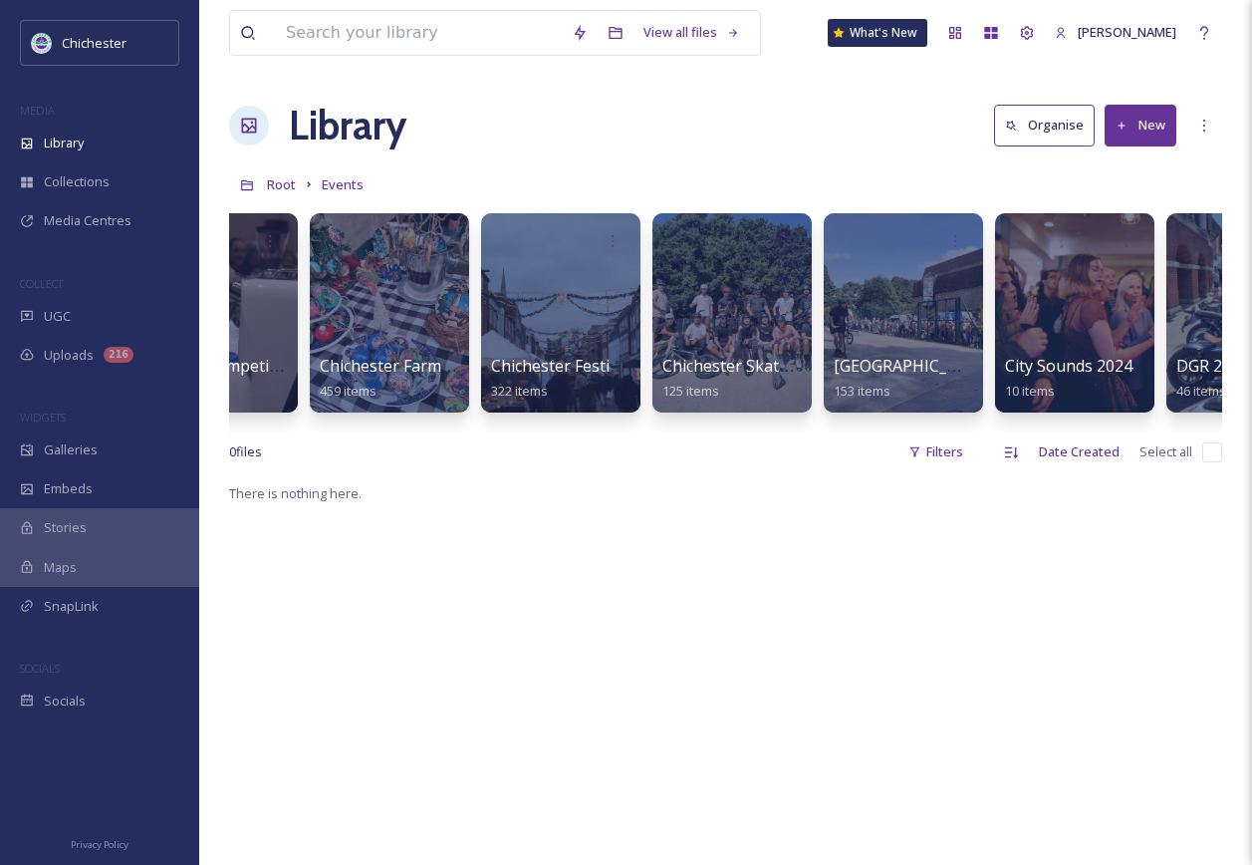
scroll to position [0, 651]
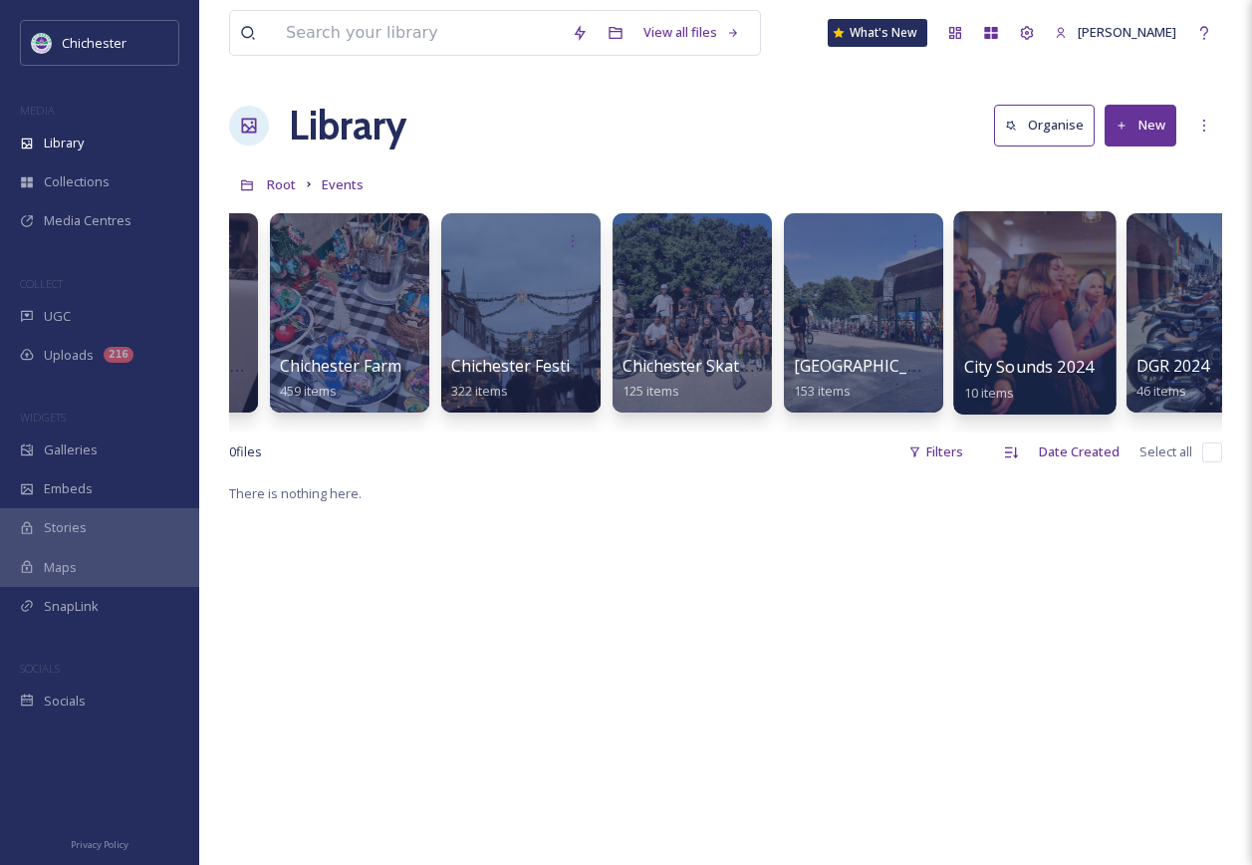
click at [1013, 280] on div at bounding box center [1034, 312] width 162 height 203
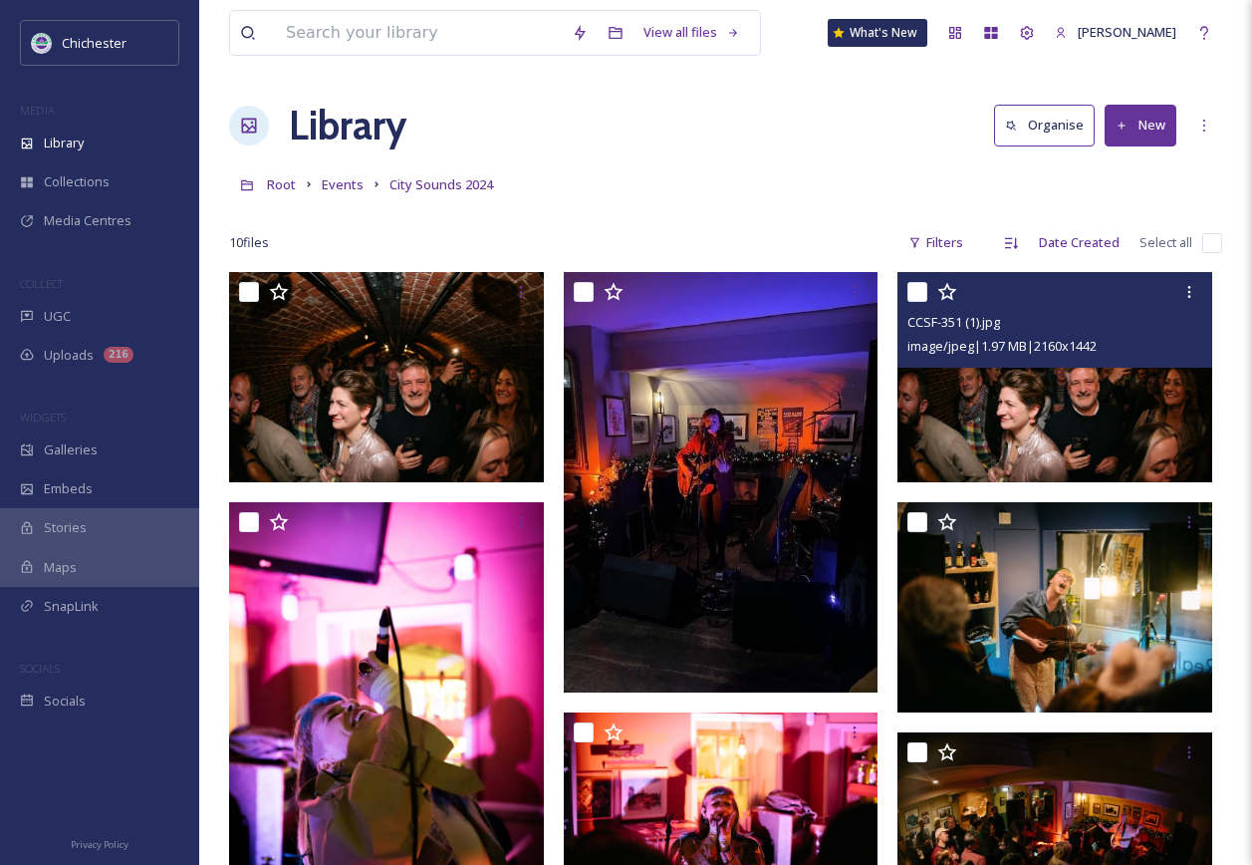
click at [1028, 430] on img at bounding box center [1055, 377] width 315 height 210
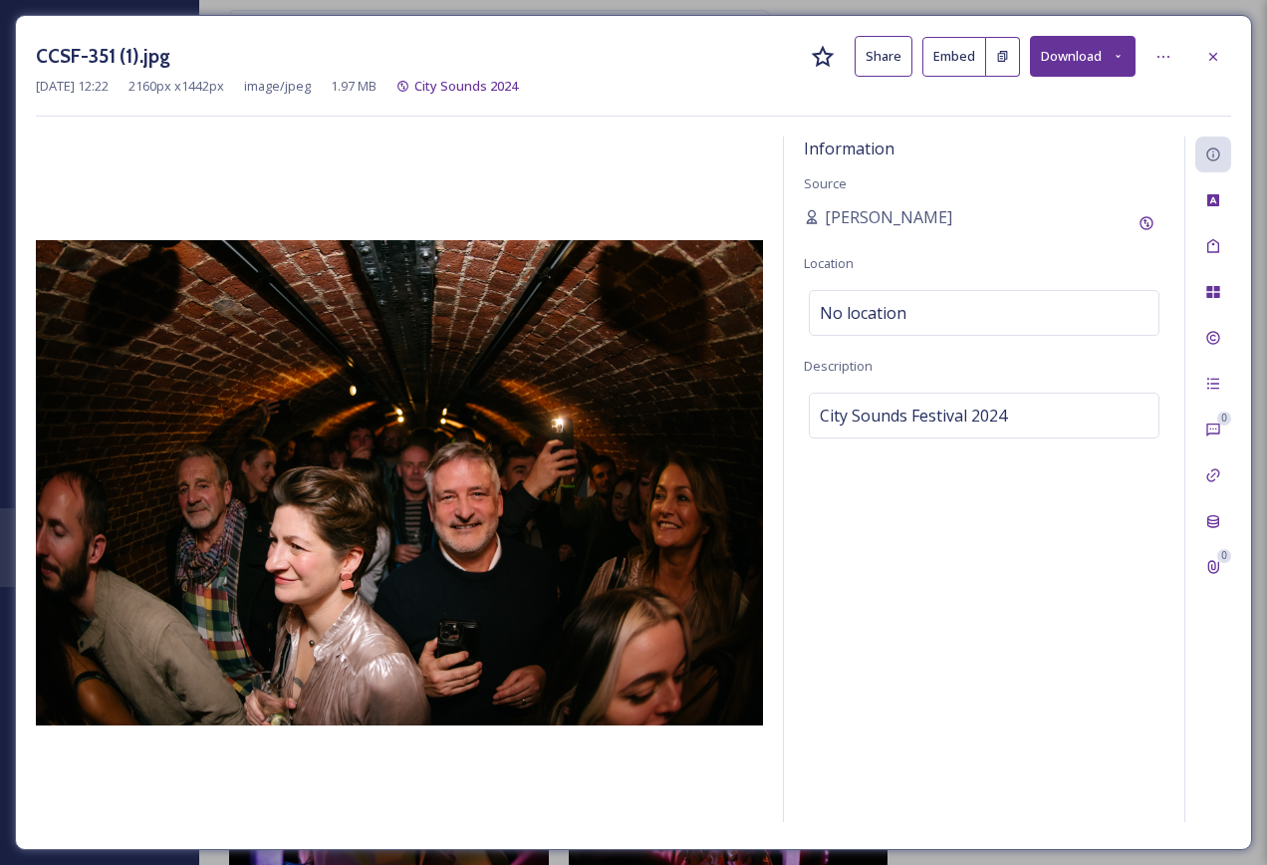
click at [537, 165] on div at bounding box center [399, 482] width 727 height 692
click at [495, 166] on div at bounding box center [399, 482] width 727 height 692
click at [1122, 59] on icon at bounding box center [1118, 56] width 13 height 13
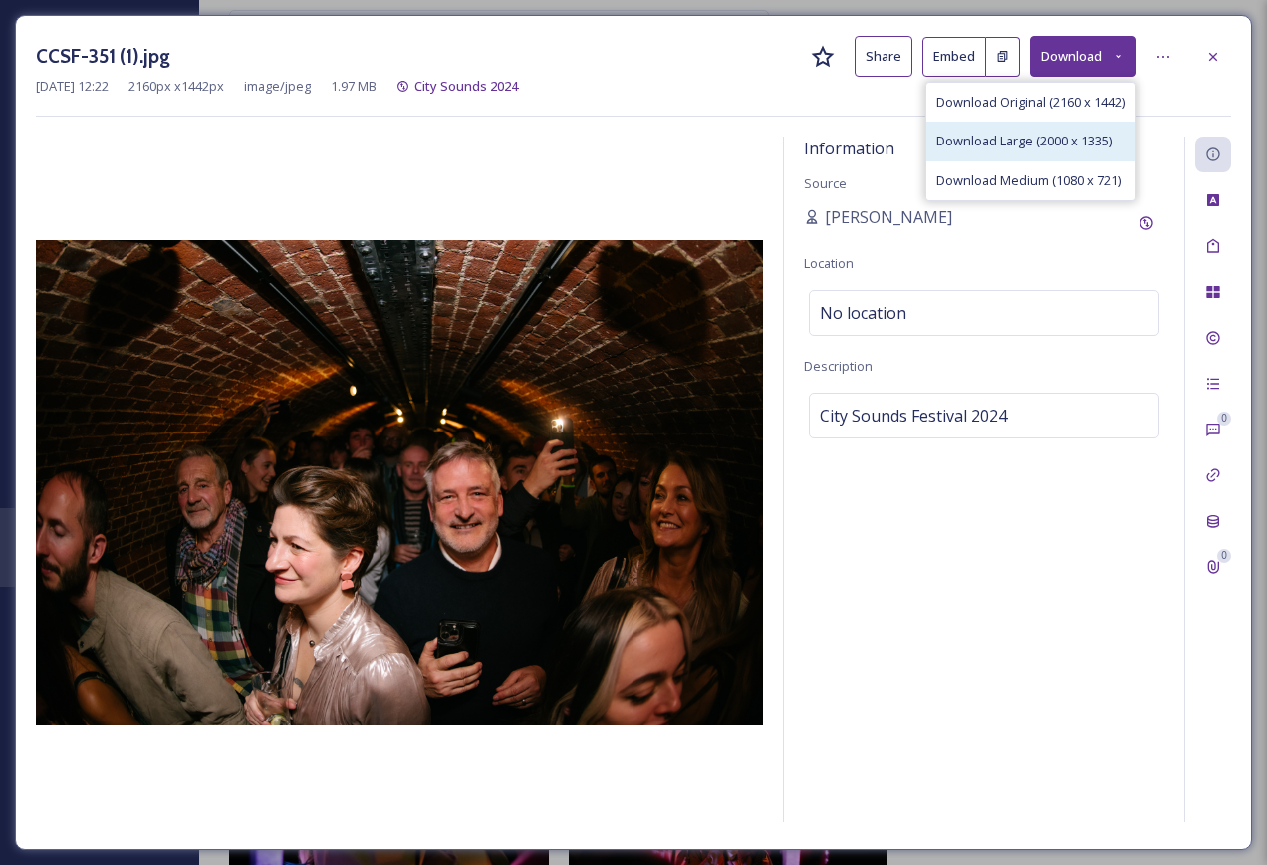
click at [1017, 136] on span "Download Large (2000 x 1335)" at bounding box center [1024, 141] width 175 height 19
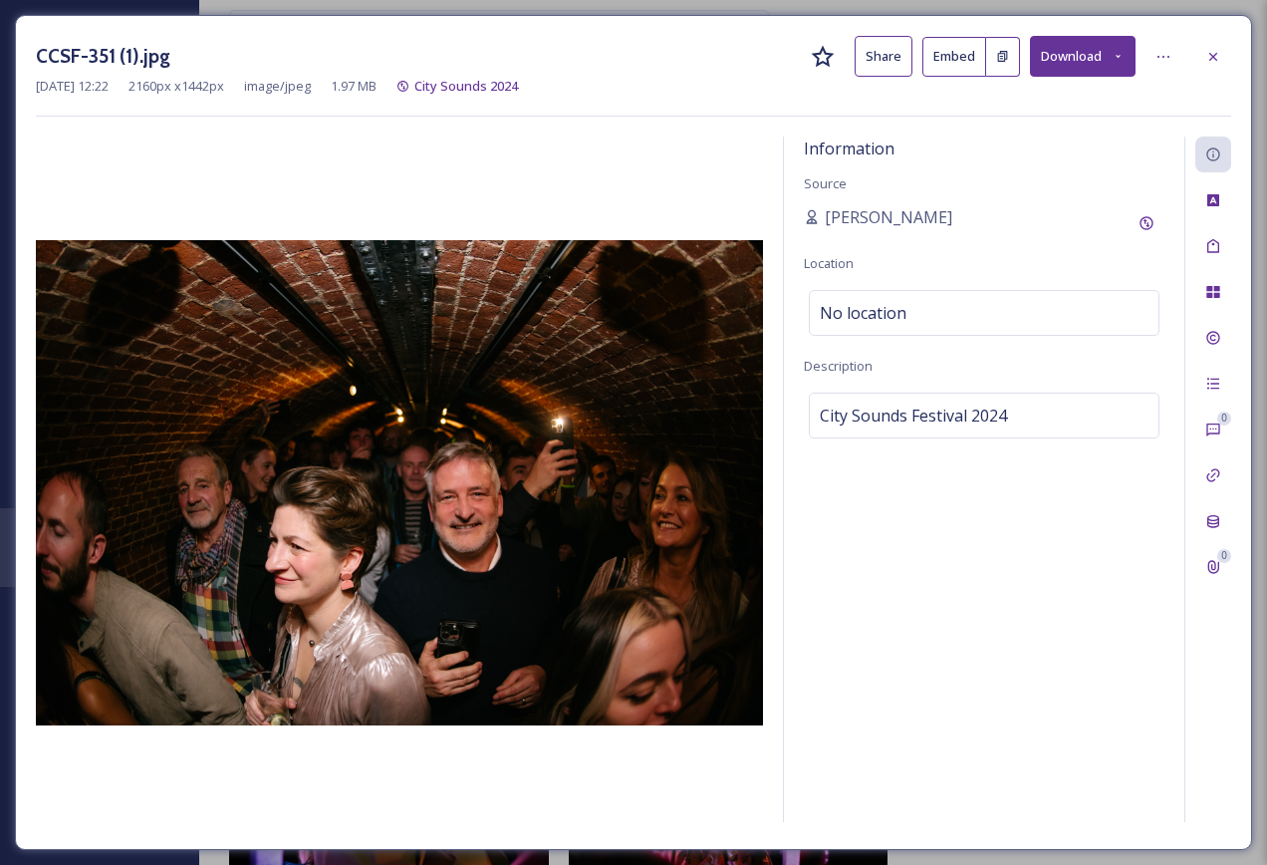
click at [955, 704] on div "Information Source [PERSON_NAME] Location No location Description City Sounds F…" at bounding box center [984, 478] width 401 height 685
click at [1214, 46] on div at bounding box center [1214, 57] width 36 height 36
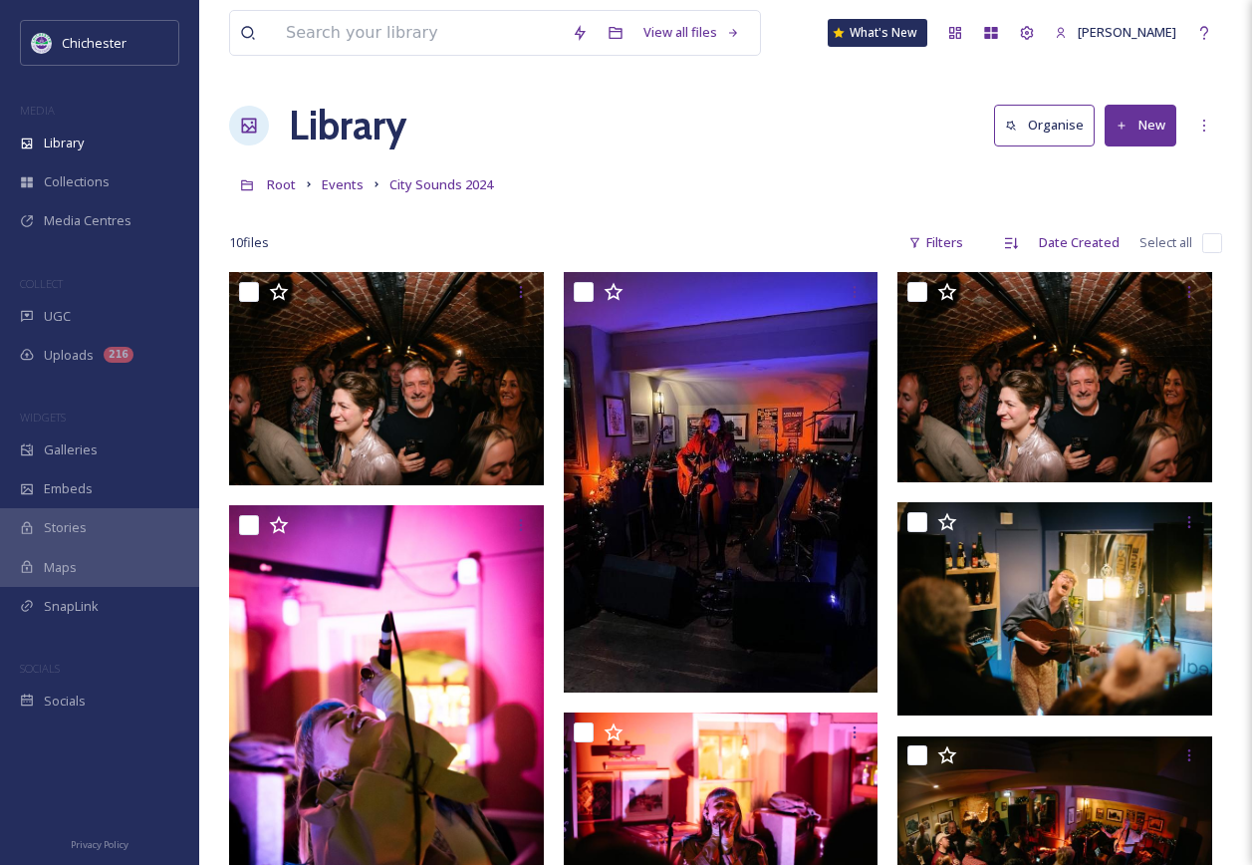
click at [753, 204] on div at bounding box center [725, 213] width 993 height 20
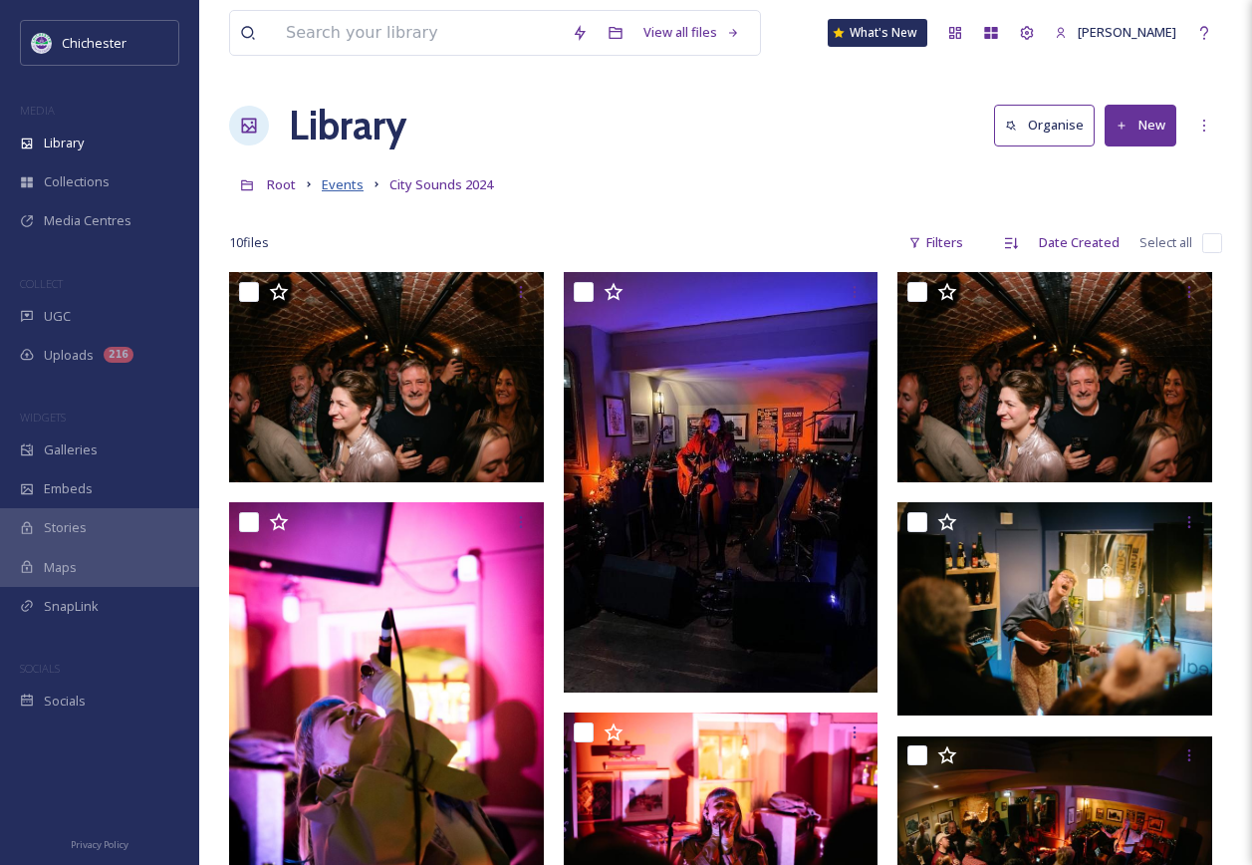
click at [352, 190] on span "Events" at bounding box center [343, 184] width 42 height 18
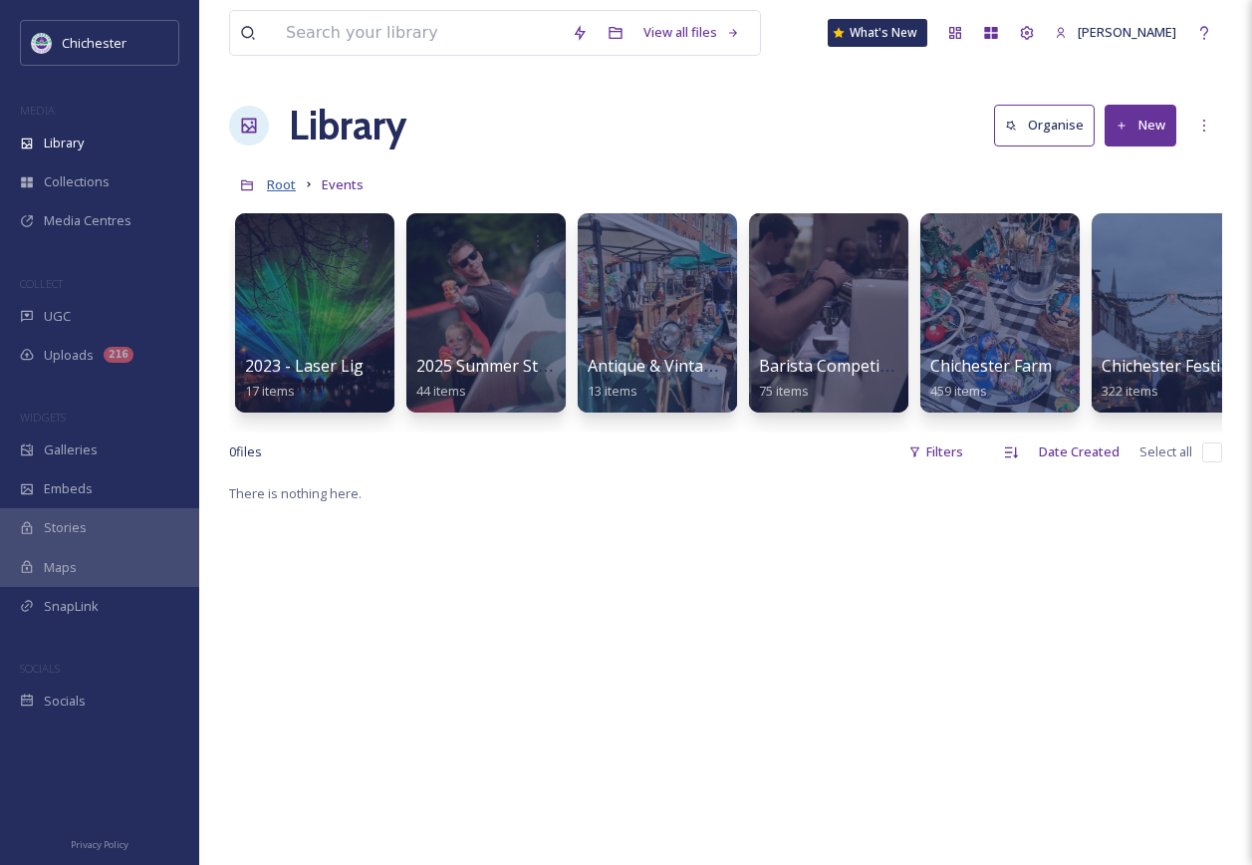
click at [288, 192] on span "Root" at bounding box center [281, 184] width 29 height 18
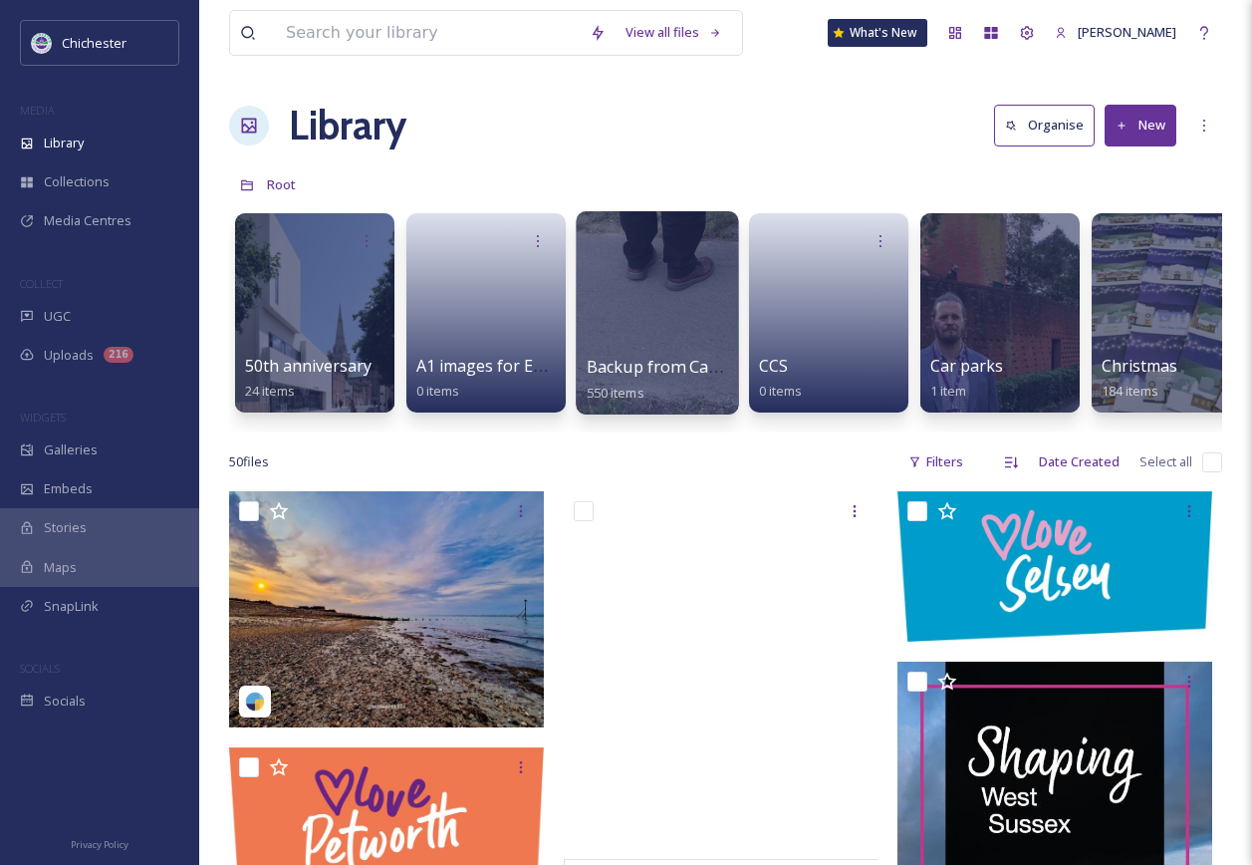
click at [651, 334] on div at bounding box center [657, 312] width 162 height 203
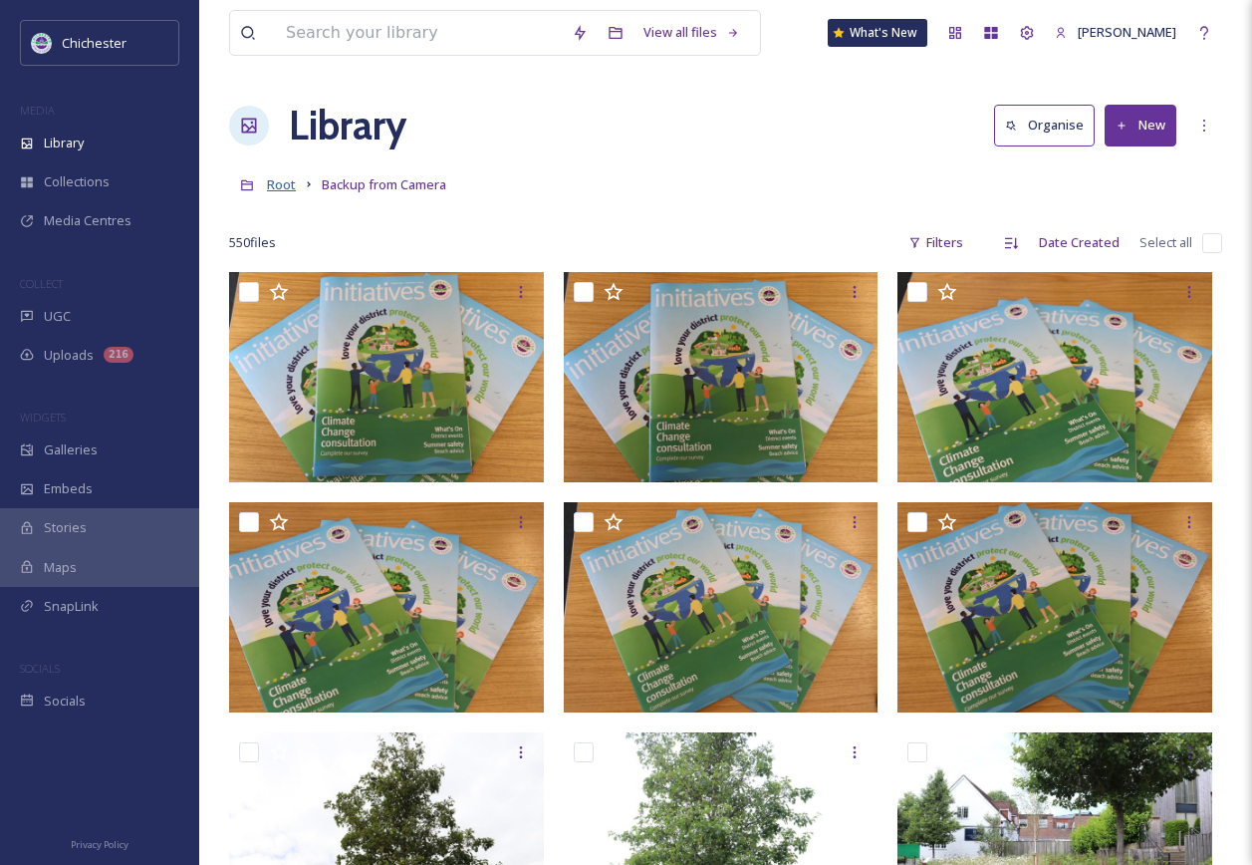
click at [286, 187] on span "Root" at bounding box center [281, 184] width 29 height 18
